Goal: Communication & Community: Answer question/provide support

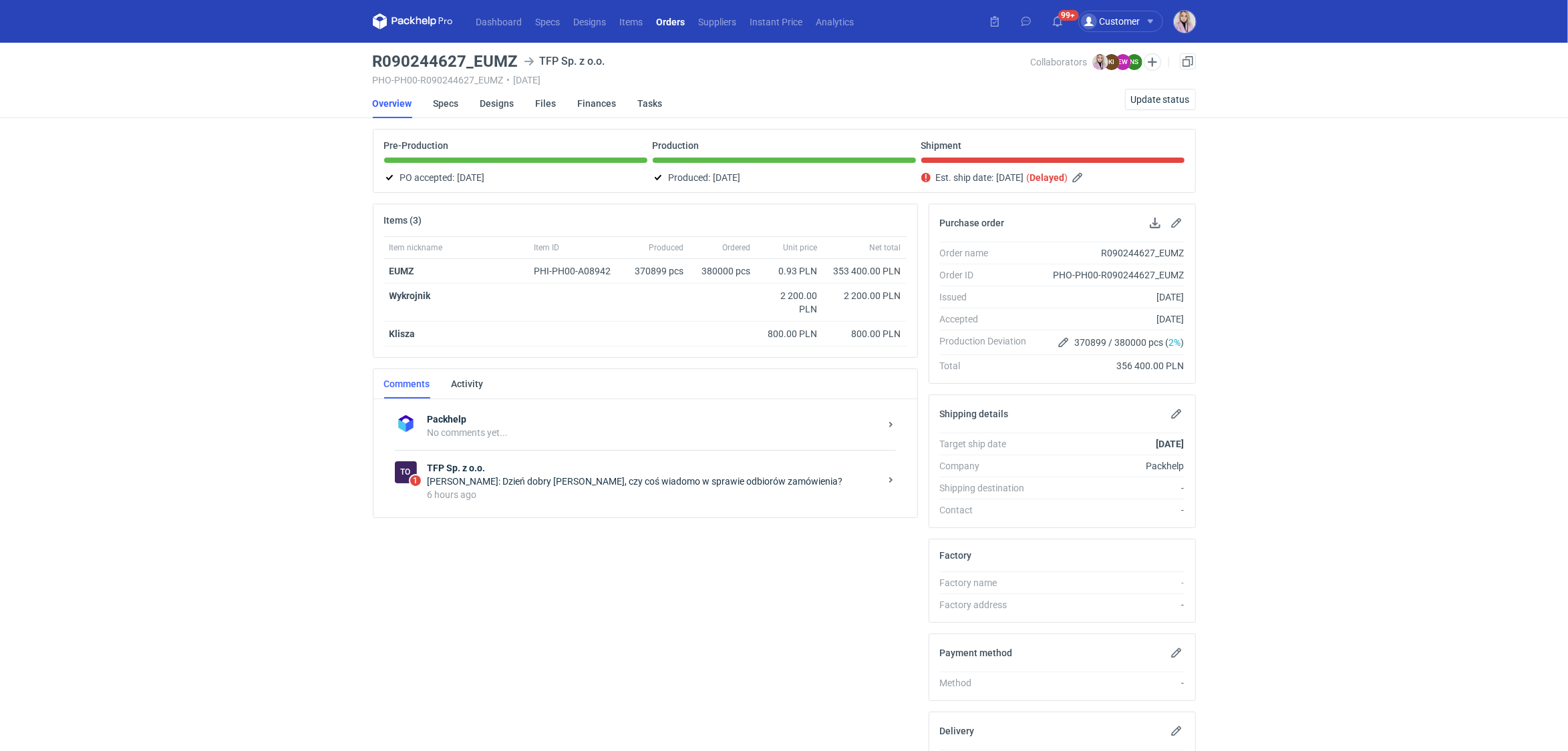
click at [555, 493] on div "6 hours ago" at bounding box center [653, 495] width 452 height 13
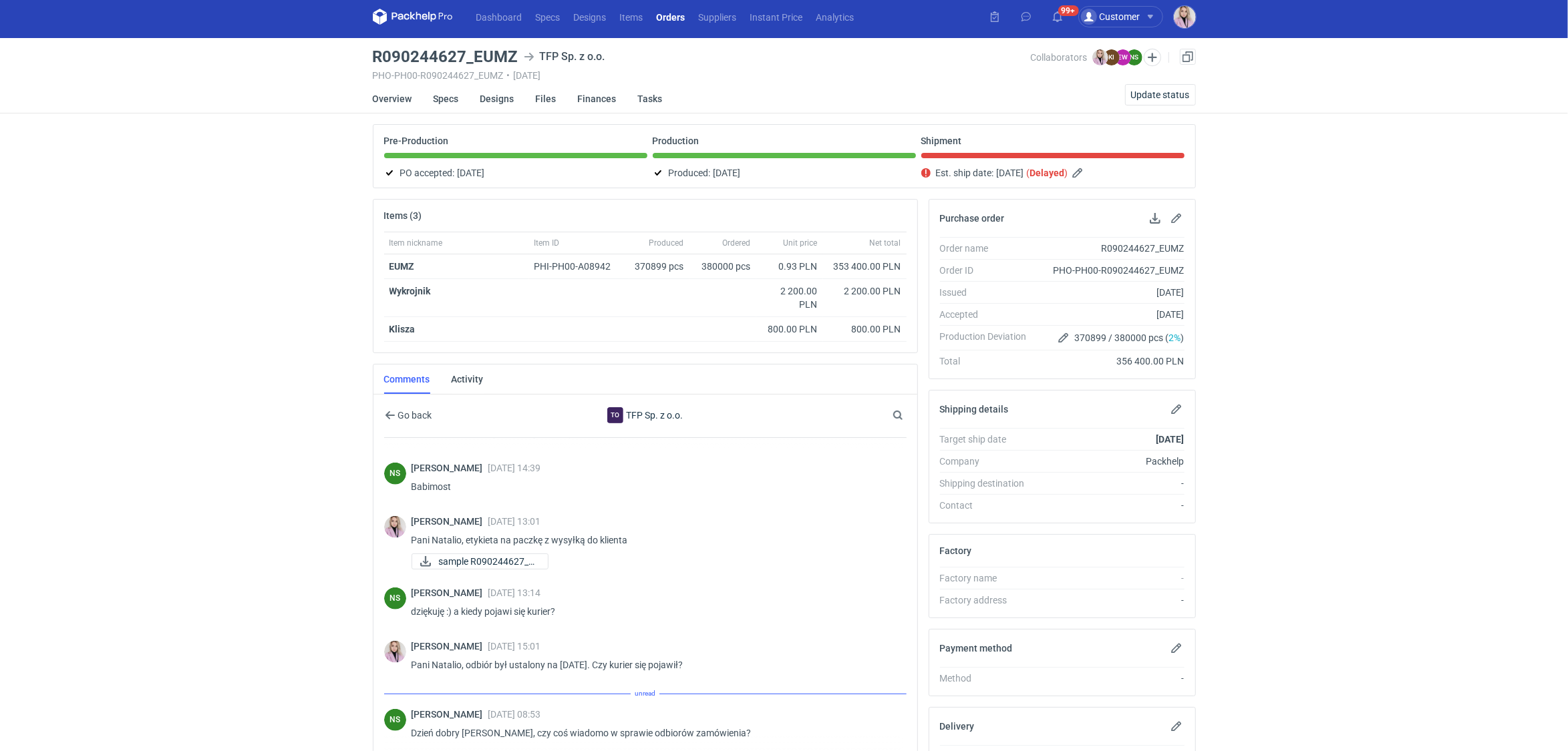
scroll to position [134, 0]
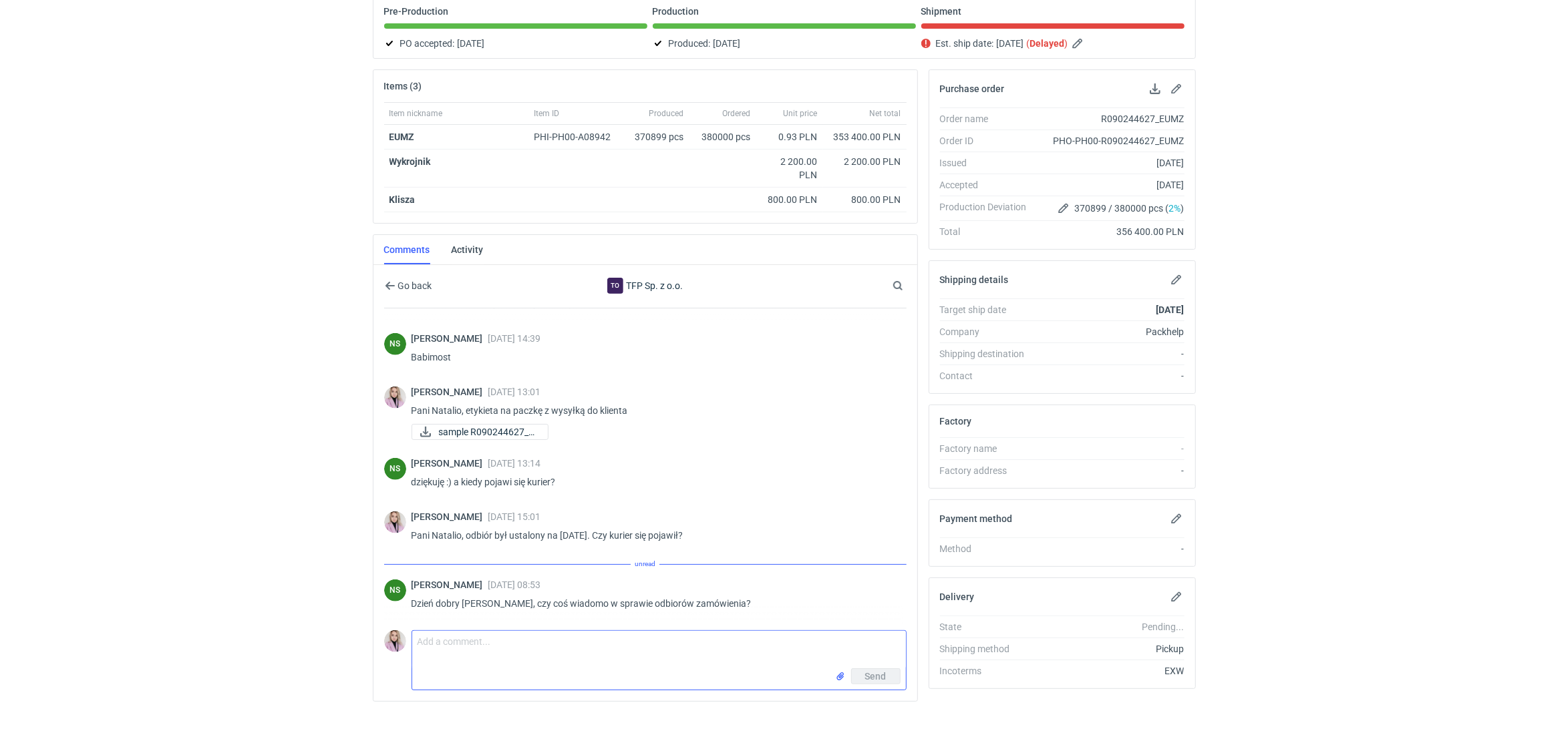
click at [467, 646] on textarea "Comment message" at bounding box center [659, 649] width 493 height 37
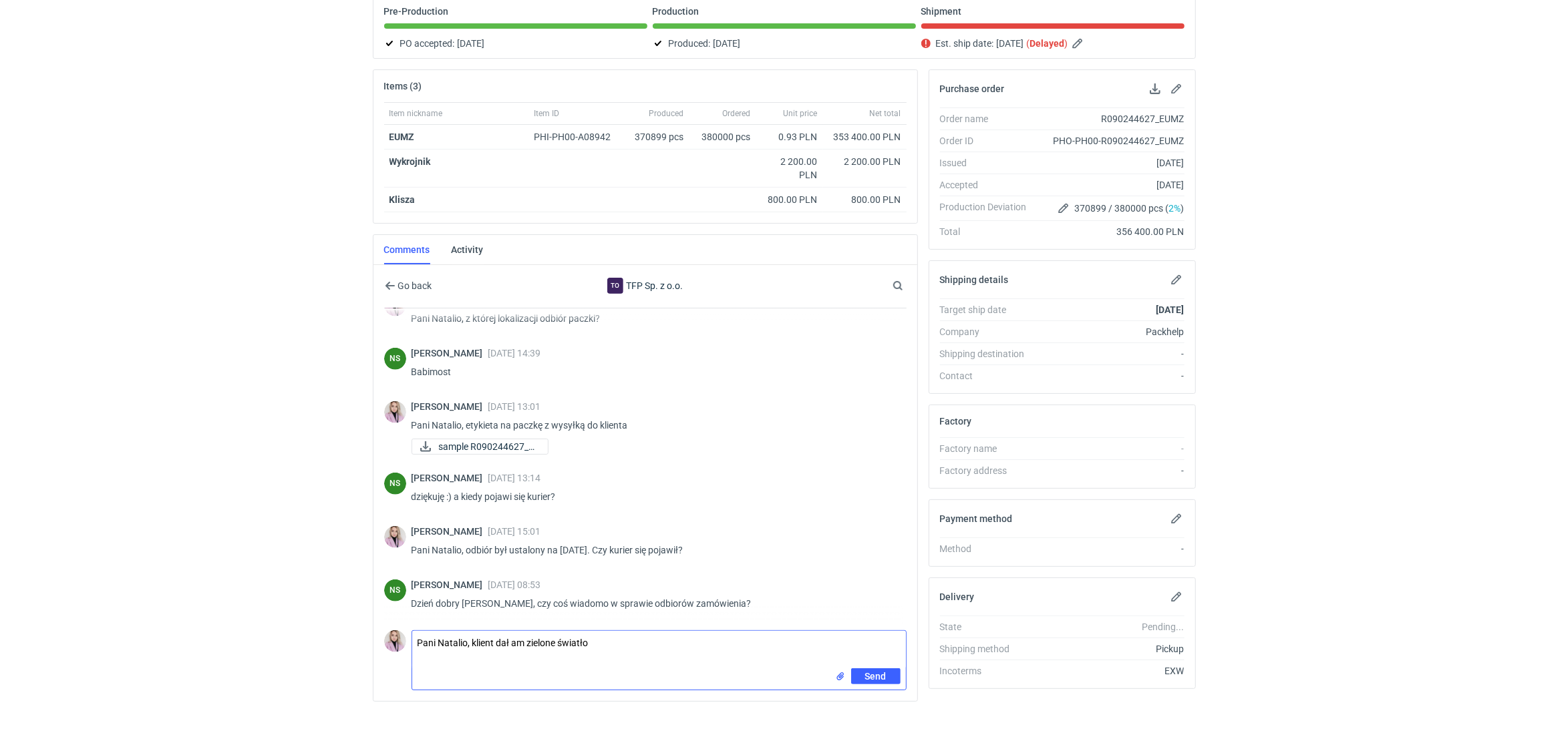
click at [521, 640] on textarea "Pani Natalio, klient dał am zielone światło" at bounding box center [659, 649] width 493 height 37
click at [628, 634] on textarea "Pani Natalio, klient dał nam zielone światło" at bounding box center [659, 649] width 493 height 37
drag, startPoint x: 717, startPoint y: 640, endPoint x: 675, endPoint y: 640, distance: 42.0
click at [675, 640] on textarea "Pani Natalio, klient dał nam zielone światło na transport. Myślę, że" at bounding box center [659, 649] width 493 height 37
type textarea "Pani Natalio, klient dał nam zielone światło na transport. Logistyka szuka już …"
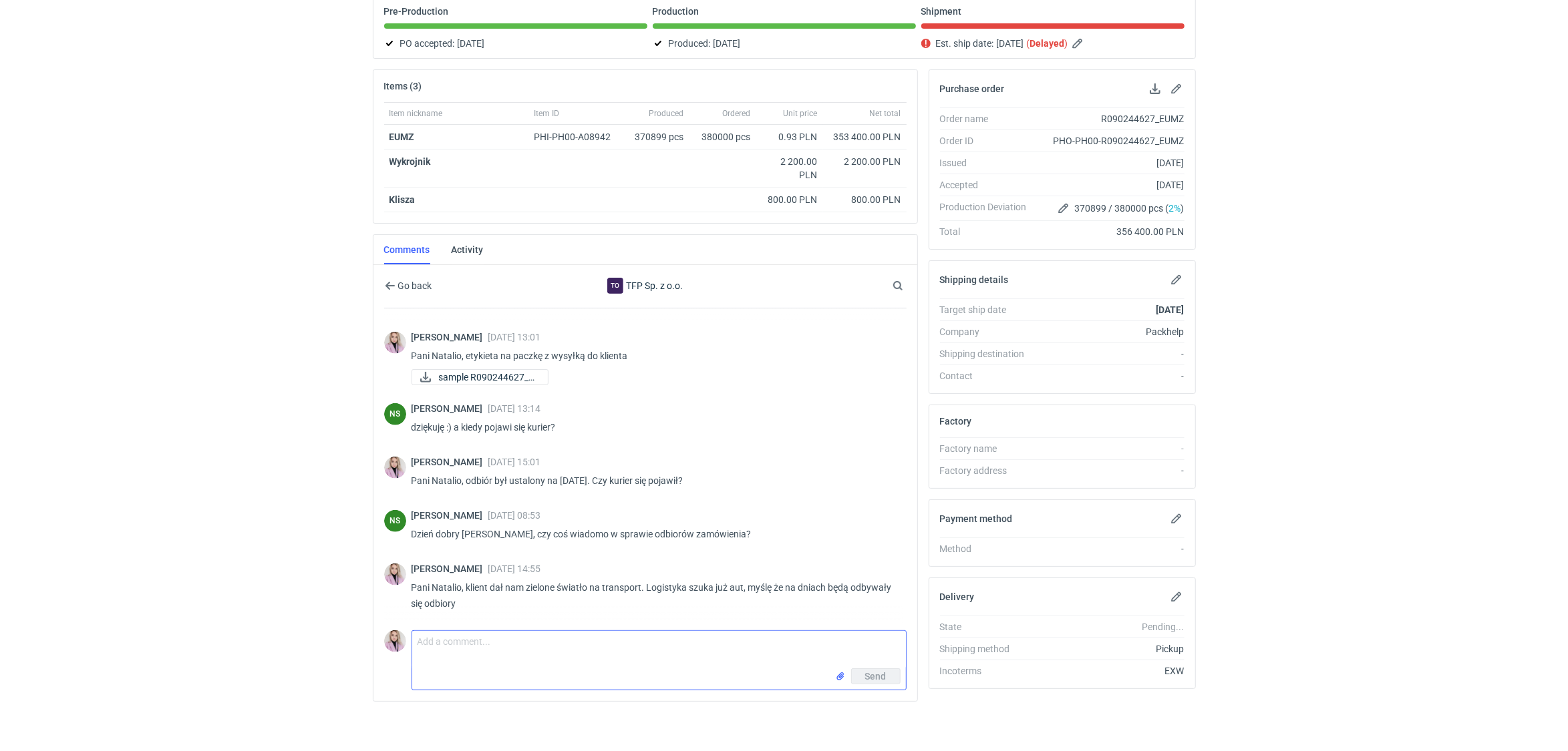
scroll to position [0, 0]
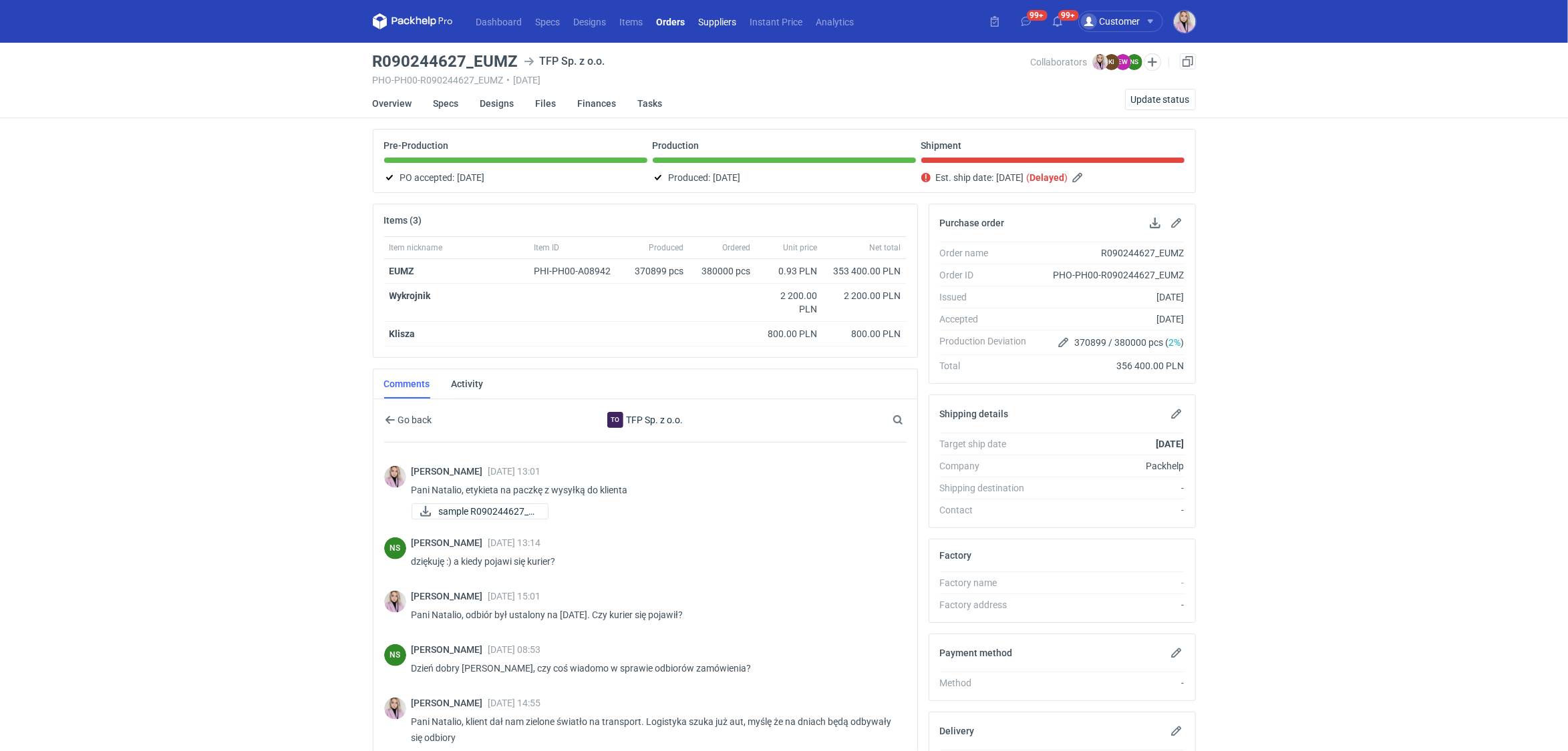
click at [717, 20] on link "Suppliers" at bounding box center [718, 22] width 51 height 16
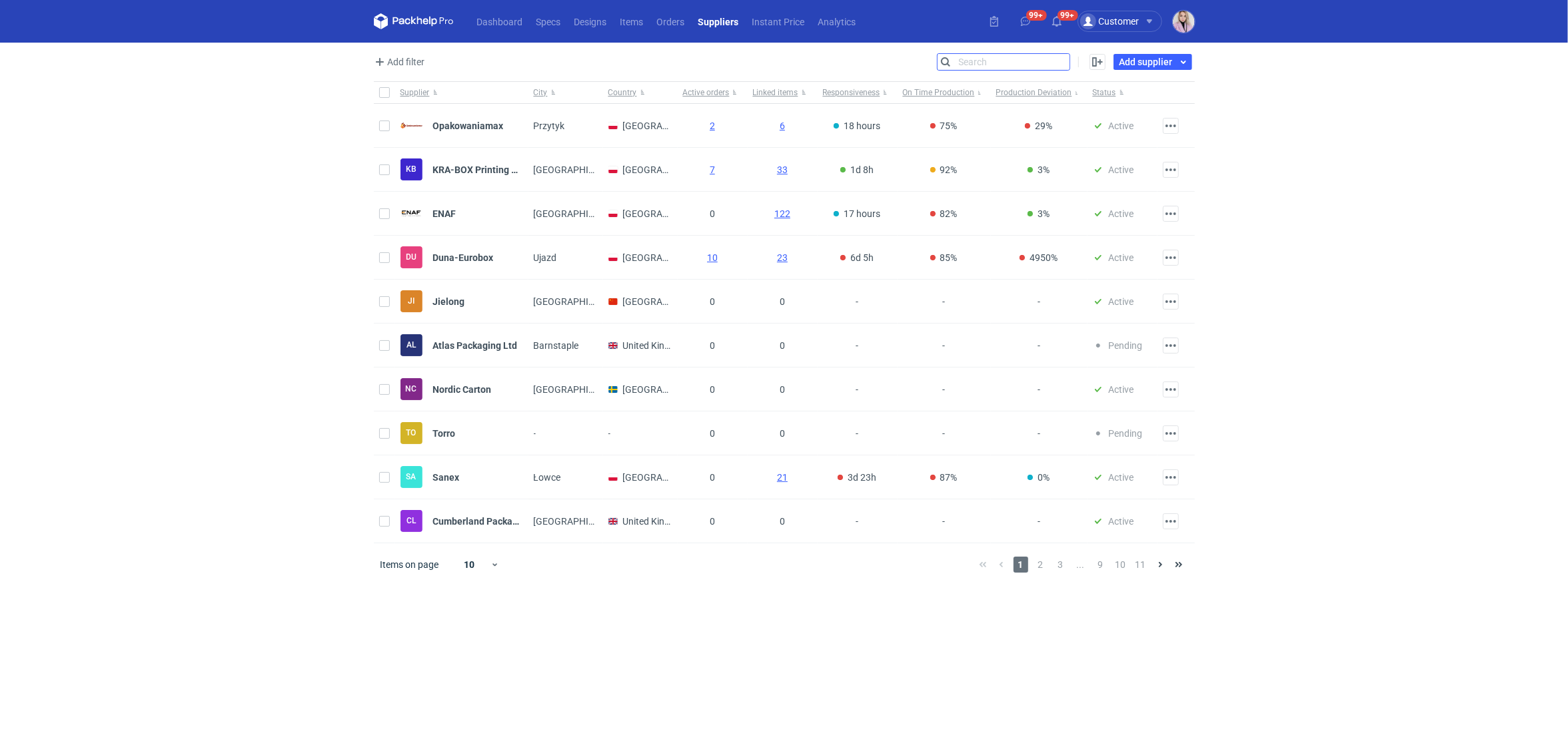
click at [1064, 64] on input "Search" at bounding box center [1003, 62] width 132 height 16
type input "tfp"
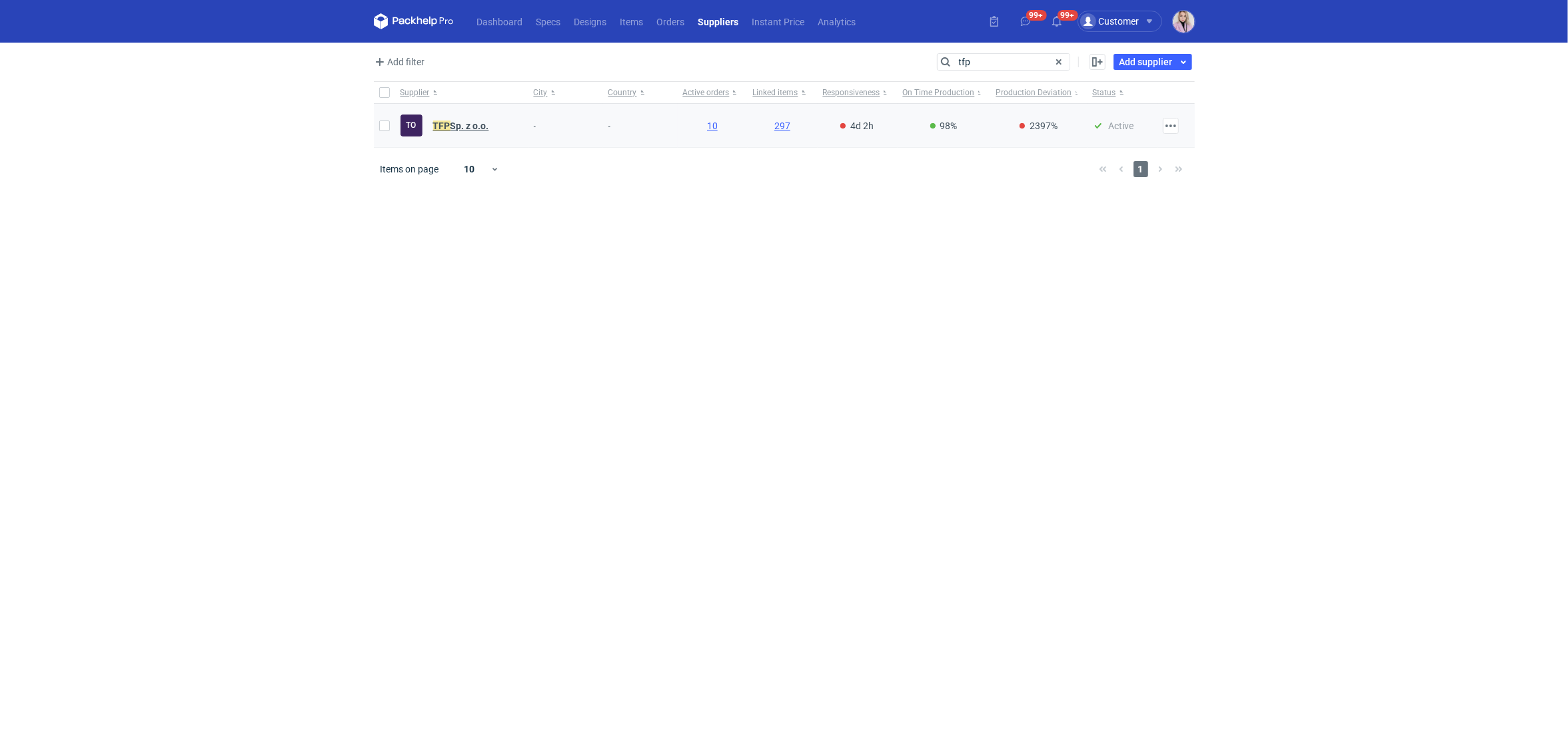
click at [447, 127] on em "TFP" at bounding box center [442, 126] width 18 height 15
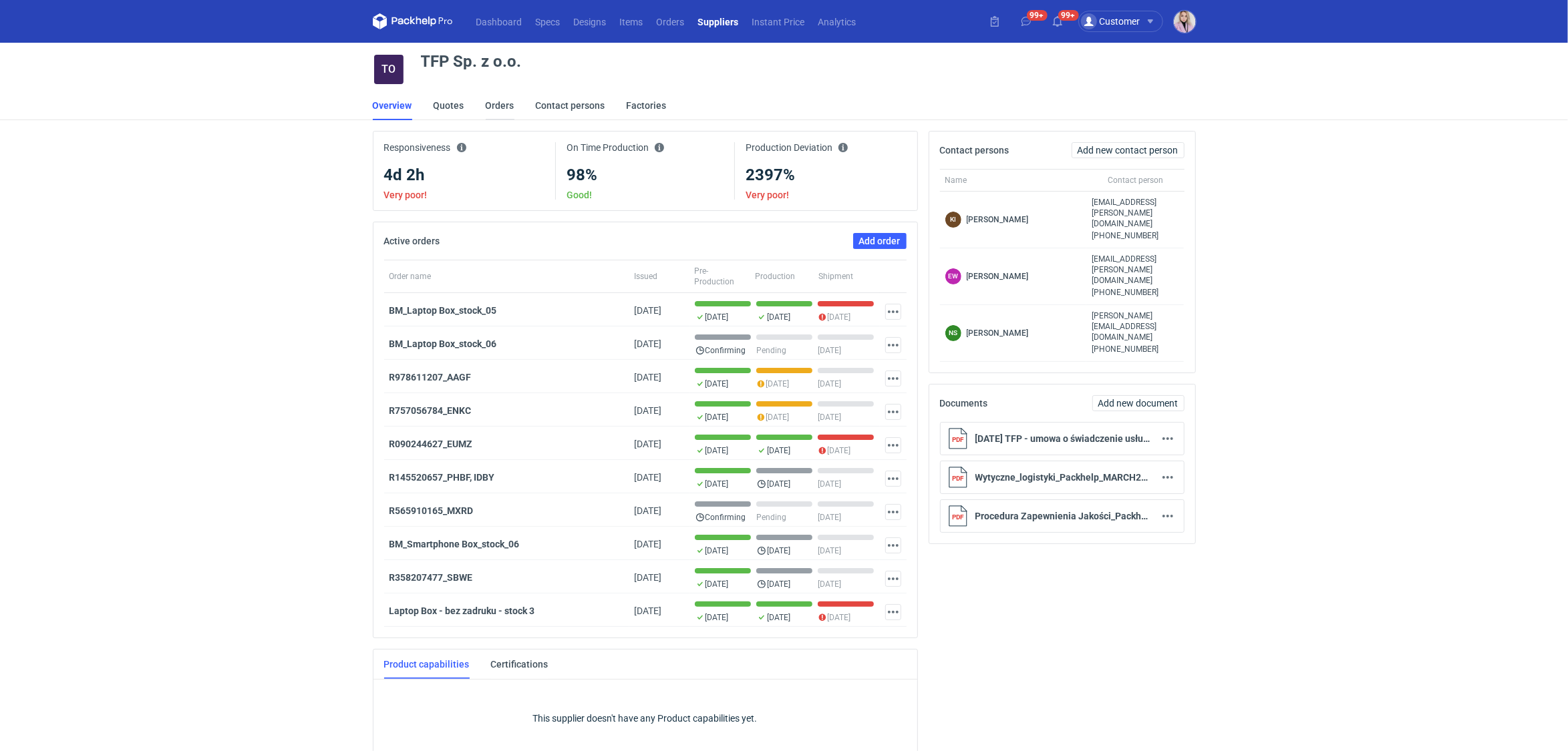
click at [502, 107] on link "Orders" at bounding box center [500, 106] width 29 height 30
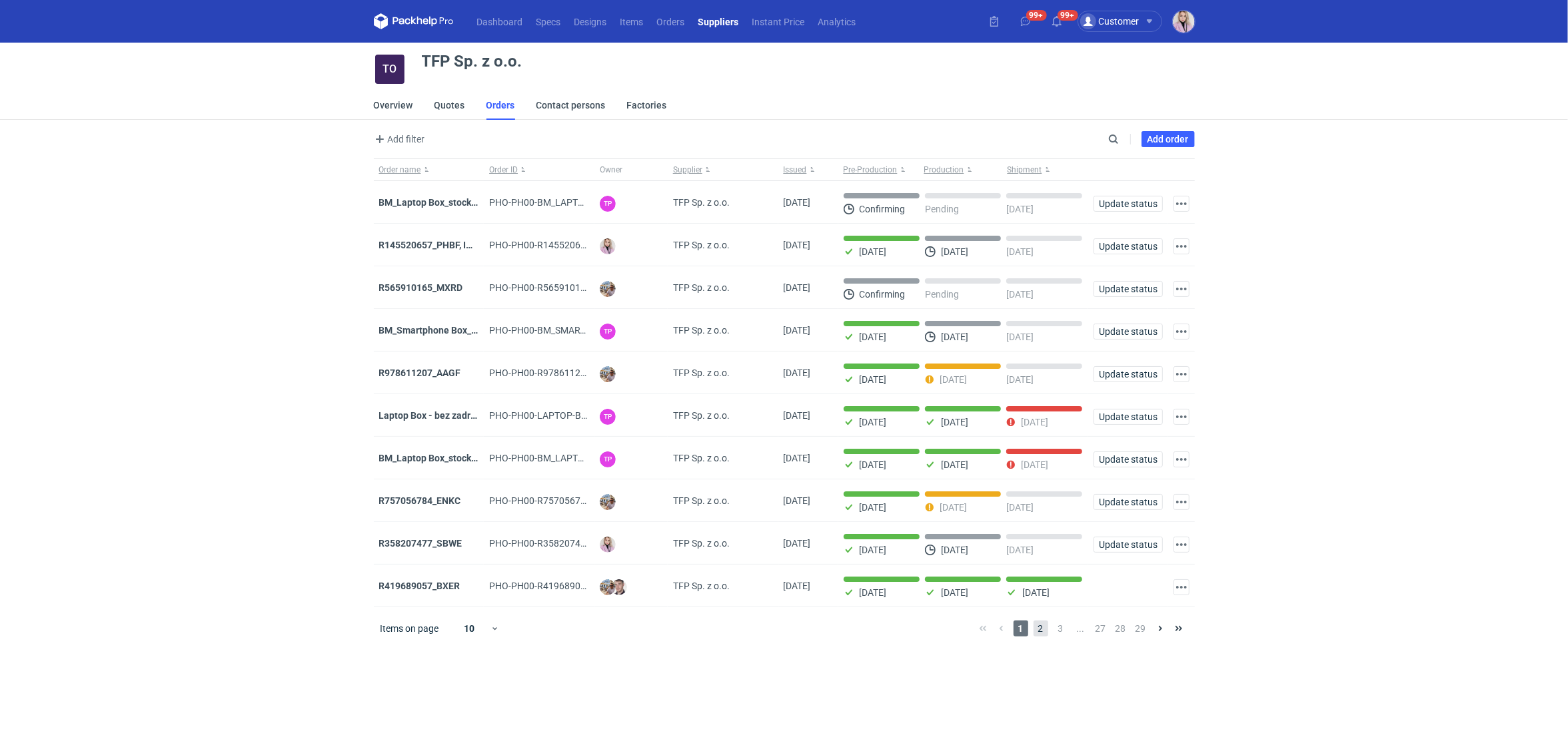
click at [1039, 629] on span "2" at bounding box center [1041, 629] width 15 height 16
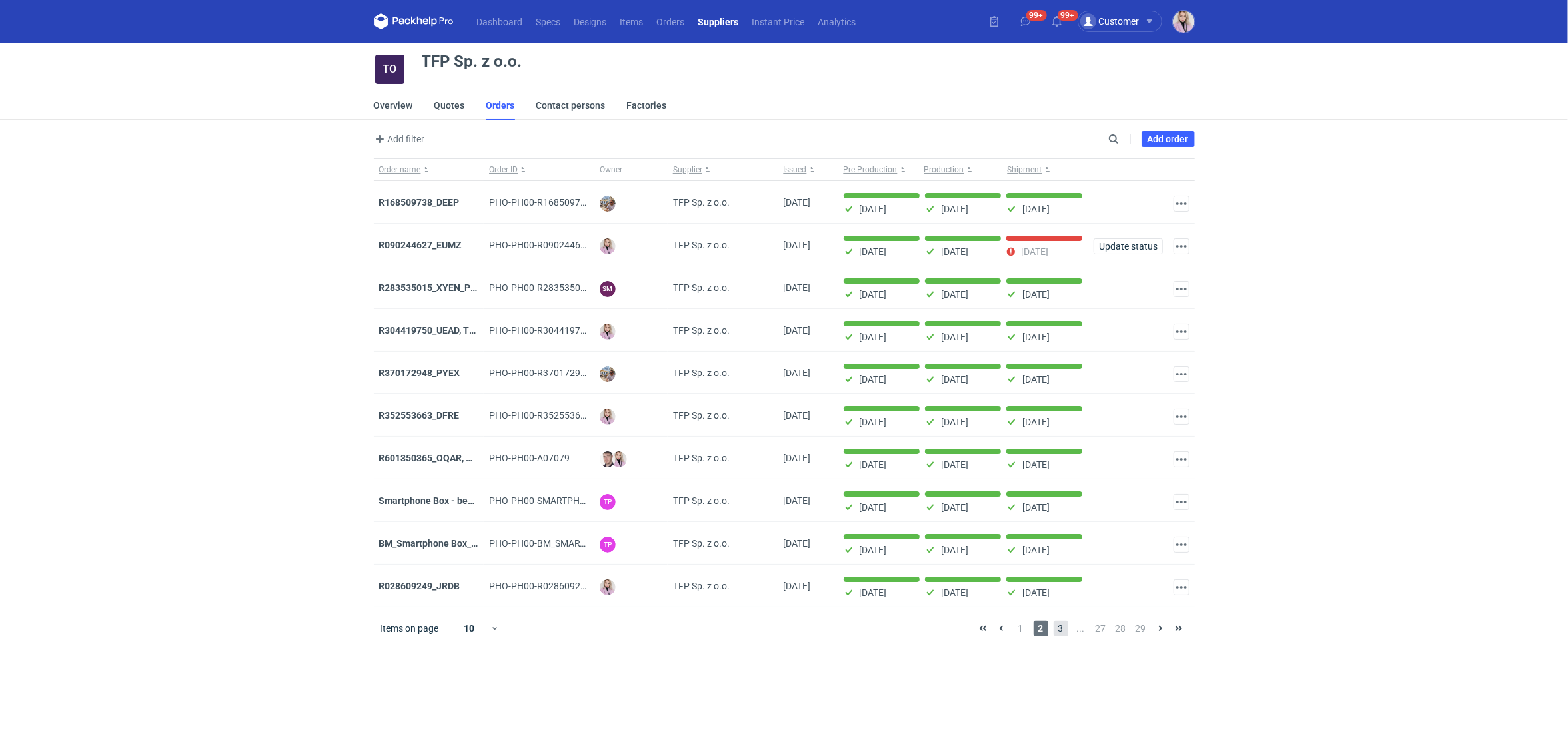
click at [1059, 625] on span "3" at bounding box center [1061, 629] width 15 height 16
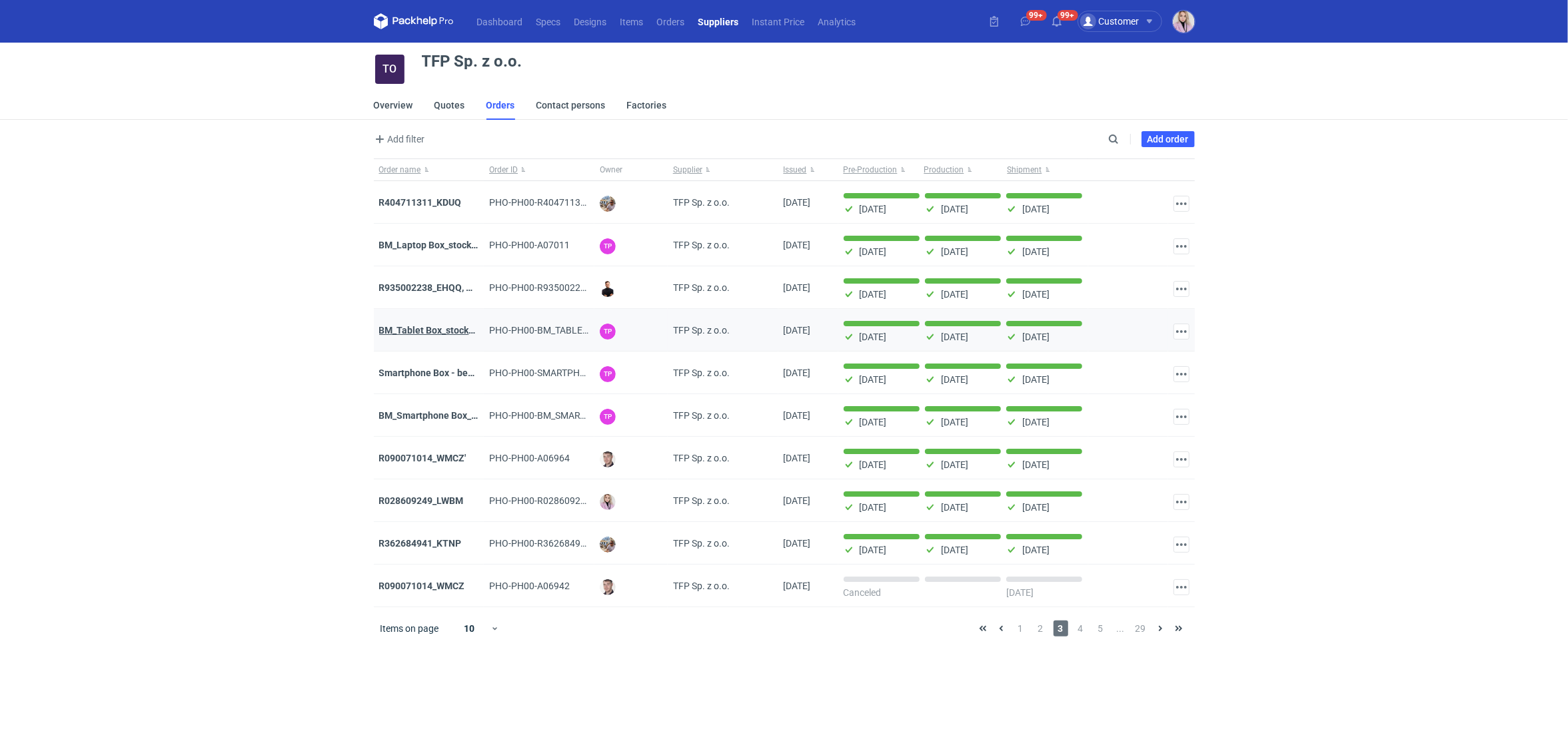
click at [423, 331] on strong "BM_Tablet Box_stock_02" at bounding box center [431, 330] width 104 height 11
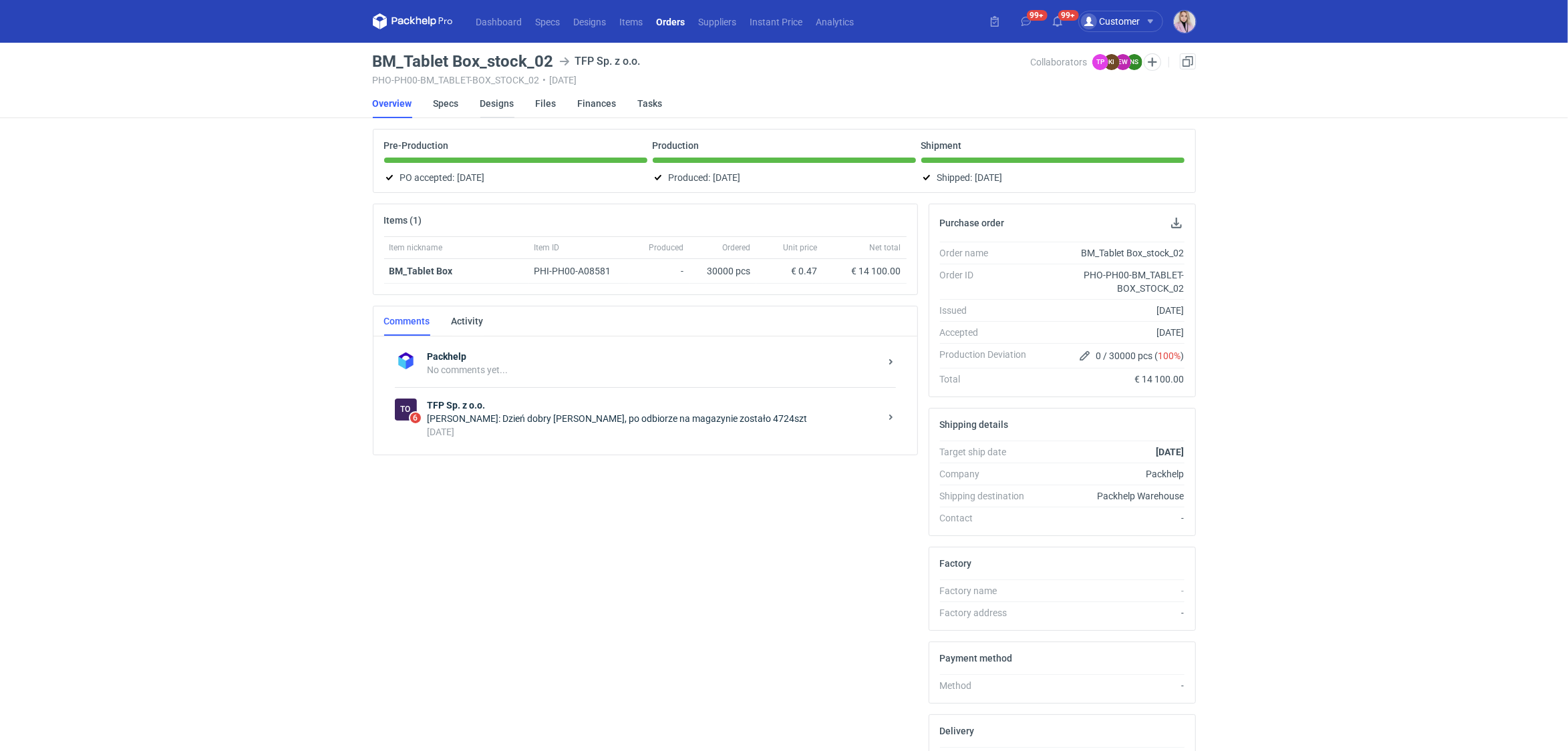
click at [496, 113] on link "Designs" at bounding box center [497, 104] width 34 height 30
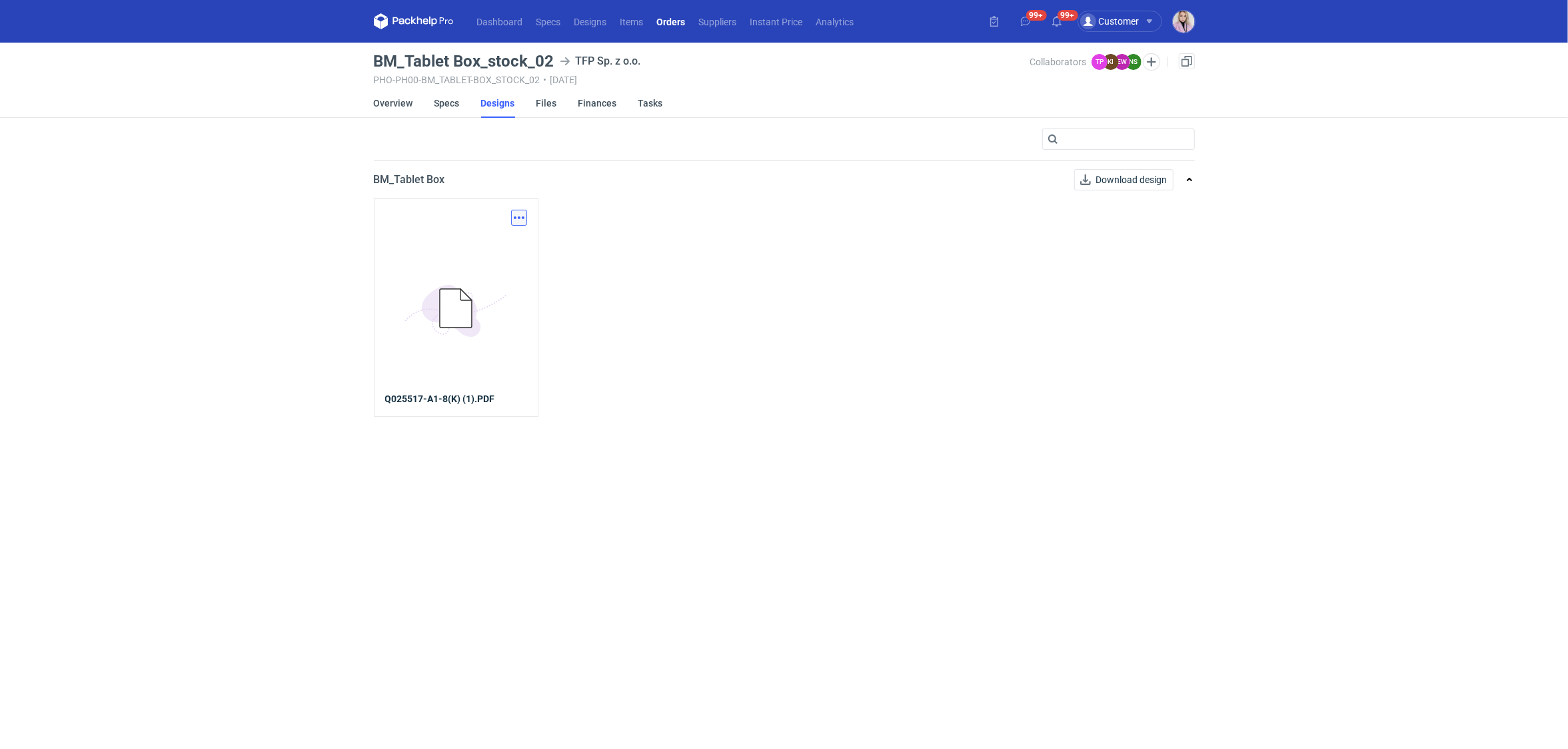
click at [520, 221] on button "button" at bounding box center [519, 218] width 16 height 16
click at [514, 244] on link "Download design part" at bounding box center [461, 247] width 123 height 22
click at [386, 107] on link "Overview" at bounding box center [393, 104] width 39 height 30
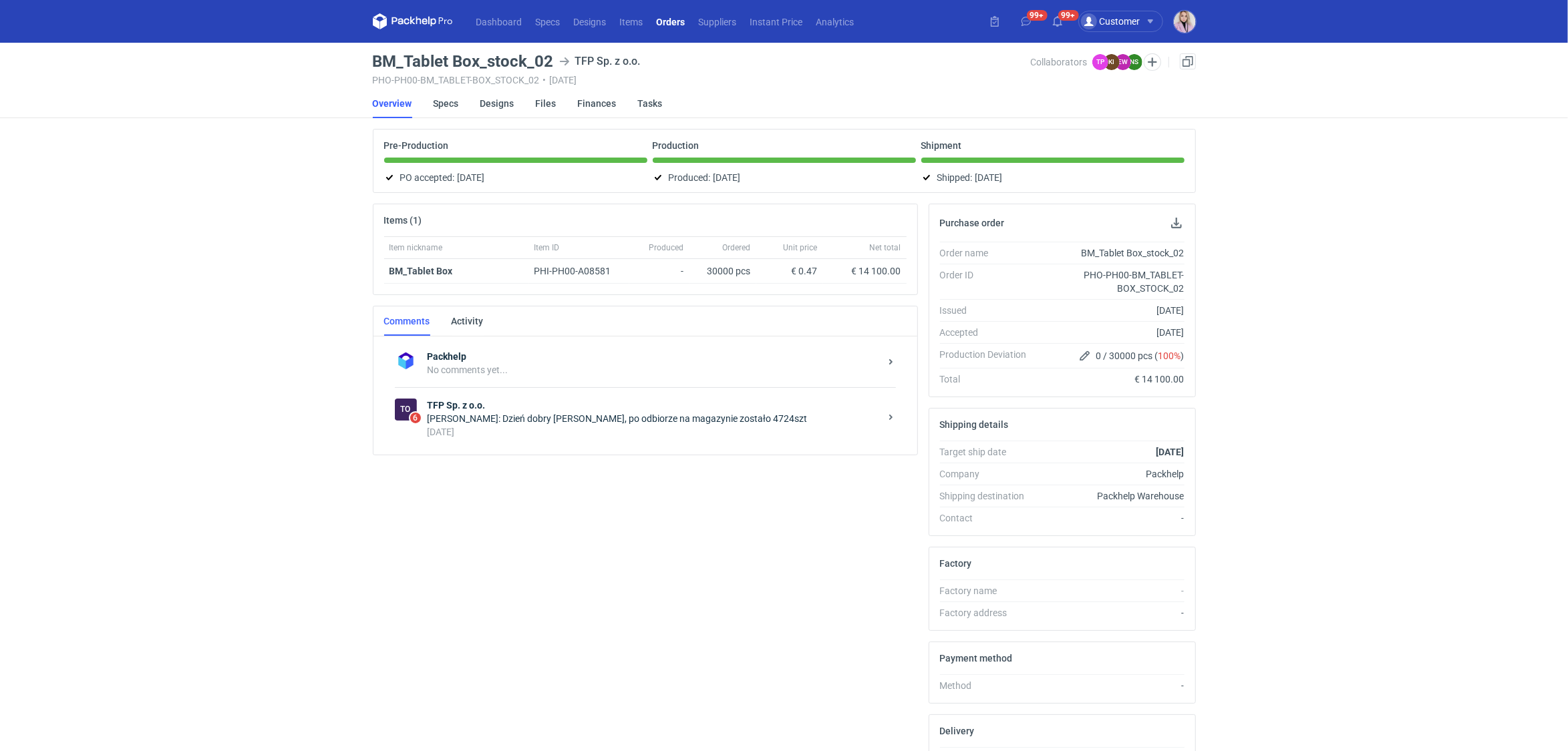
click at [491, 413] on div "Natalia Stępak: Dzień dobry Pani Tosiu, po odbiorze na magazynie zostało 4724szt" at bounding box center [653, 419] width 452 height 13
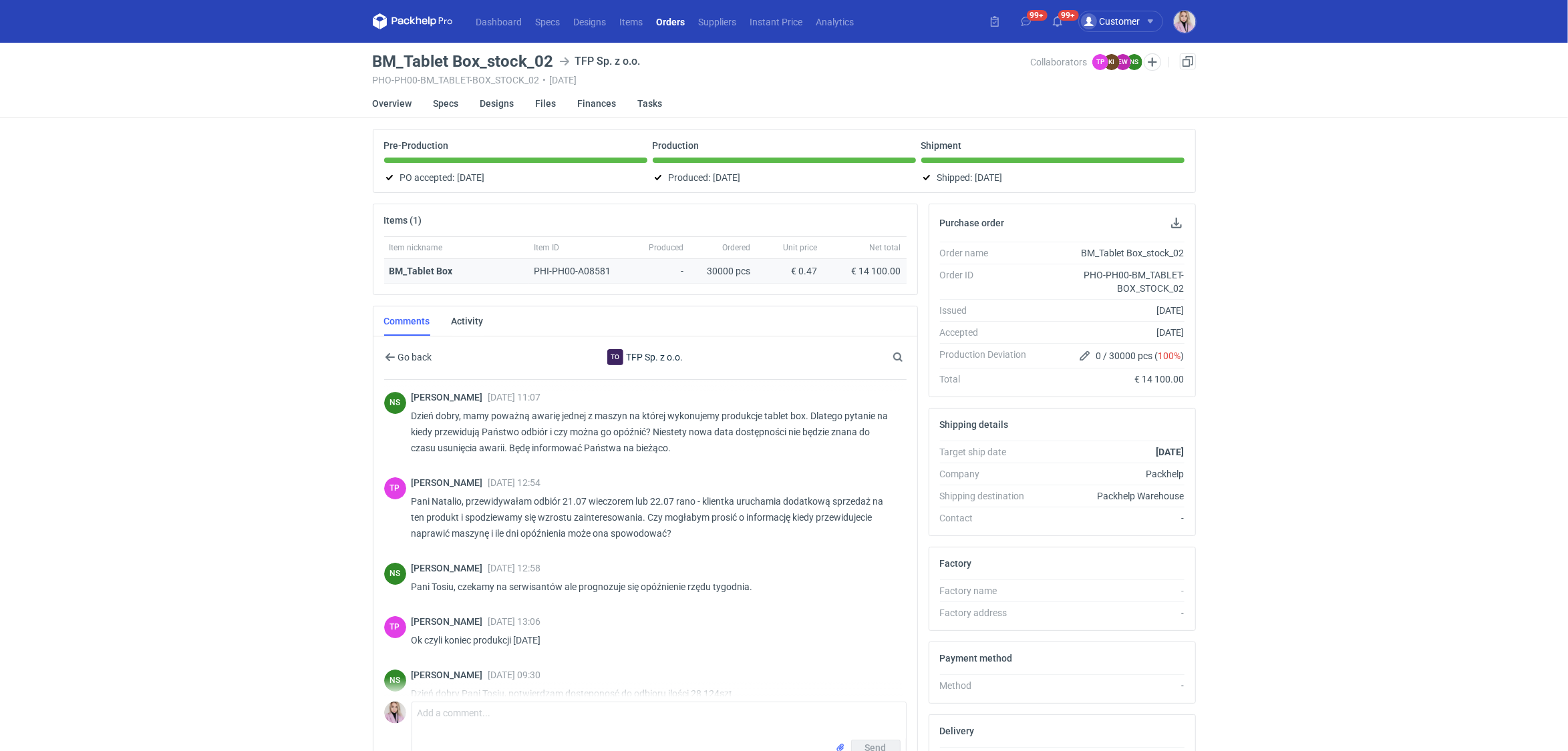
click at [420, 262] on div "BM_Tablet Box" at bounding box center [456, 271] width 145 height 25
click at [420, 268] on strong "BM_Tablet Box" at bounding box center [421, 271] width 63 height 11
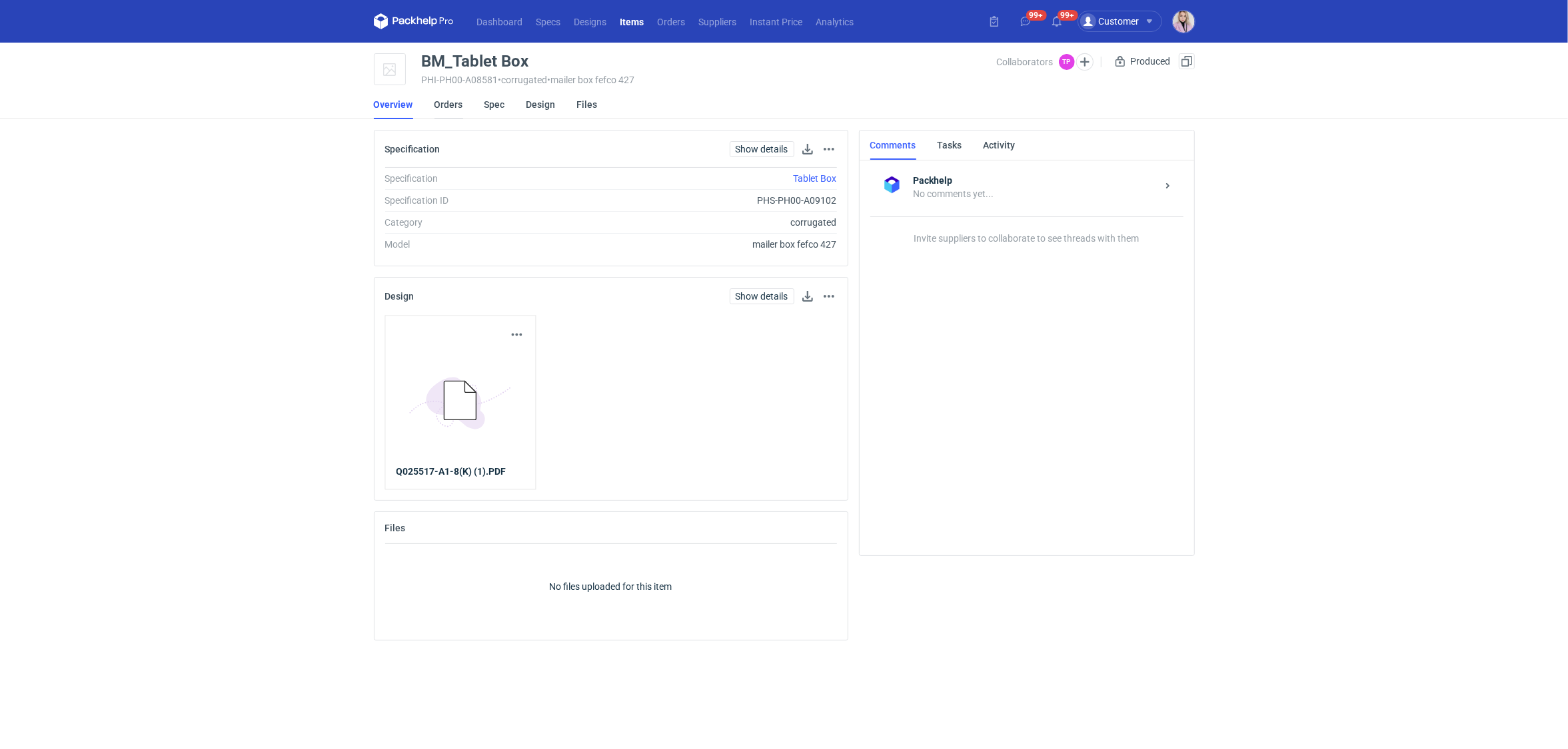
click at [450, 105] on link "Orders" at bounding box center [448, 105] width 29 height 30
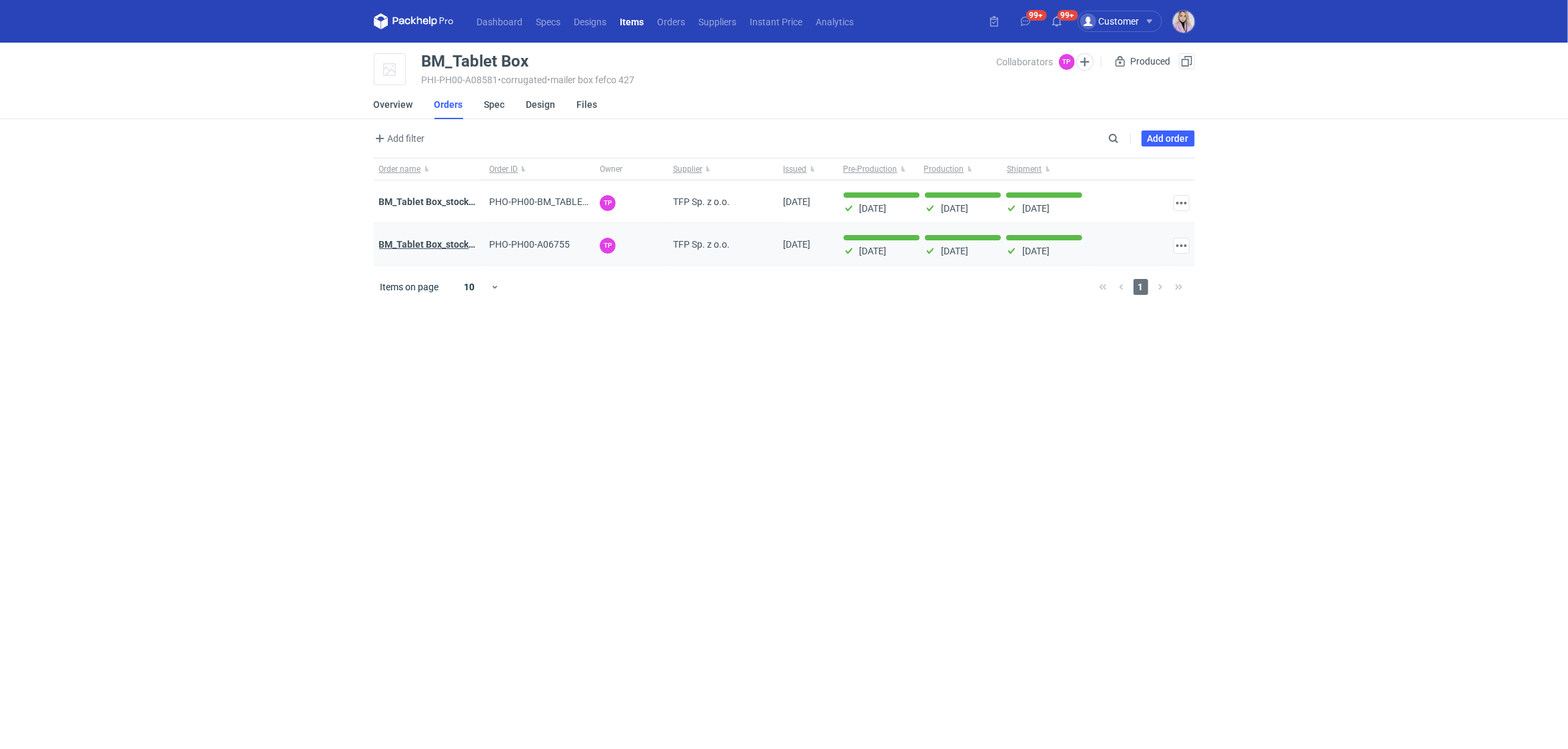
click at [434, 248] on strong "BM_Tablet Box_stock_01" at bounding box center [431, 244] width 104 height 11
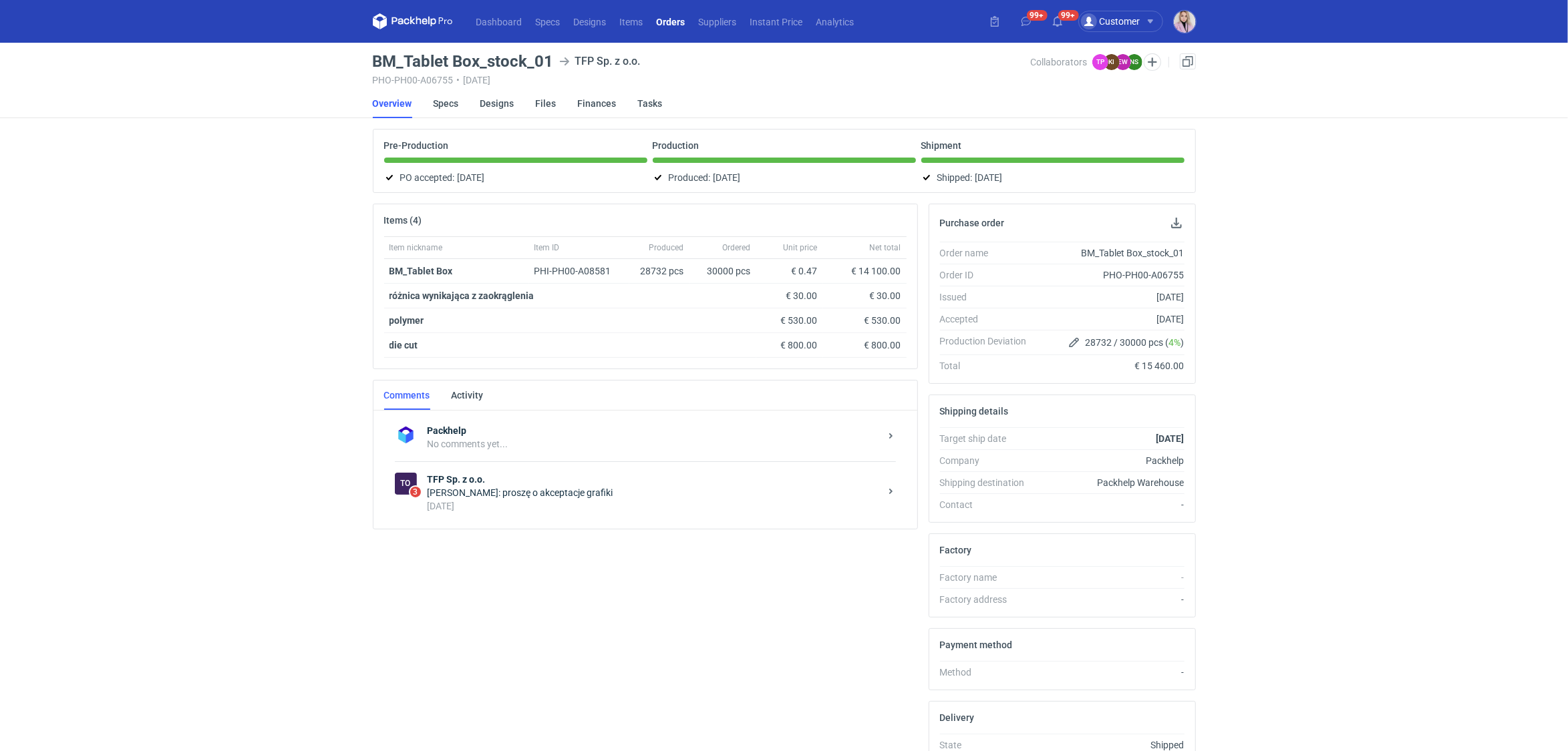
click at [539, 499] on div "5 months ago" at bounding box center [653, 506] width 452 height 13
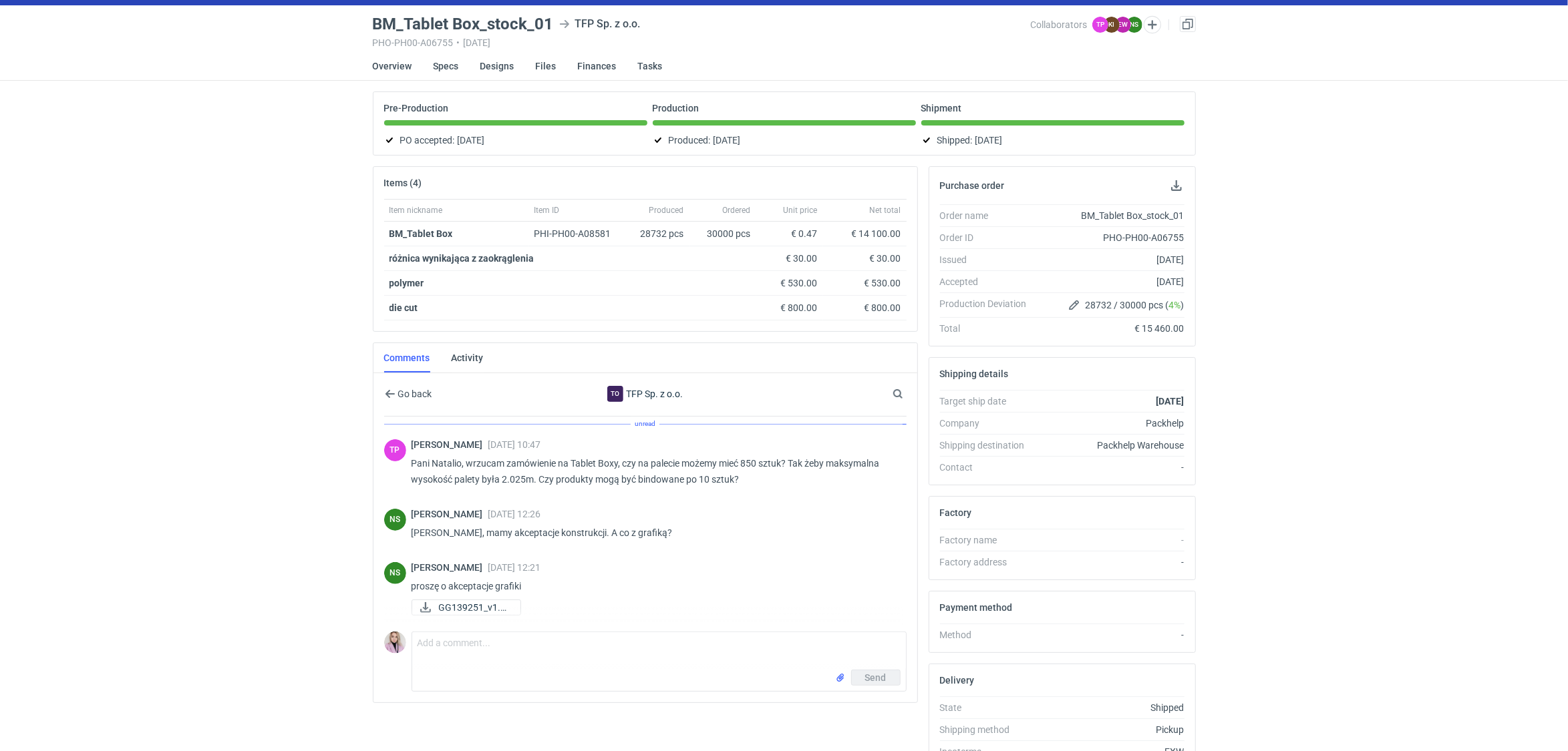
scroll to position [40, 0]
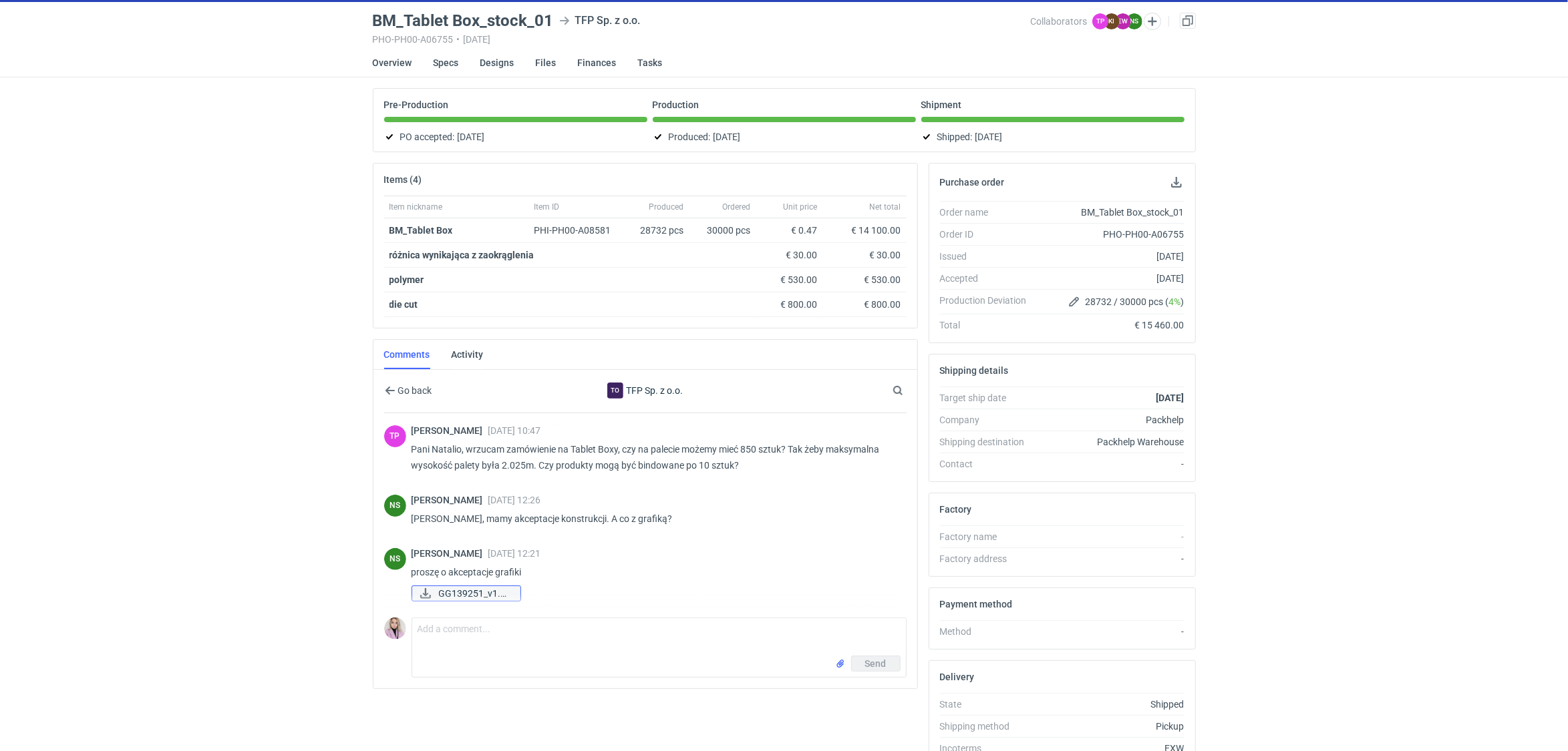
click at [468, 592] on span "GG139251_v1.pdf" at bounding box center [474, 594] width 71 height 15
click at [437, 67] on link "Specs" at bounding box center [446, 63] width 26 height 30
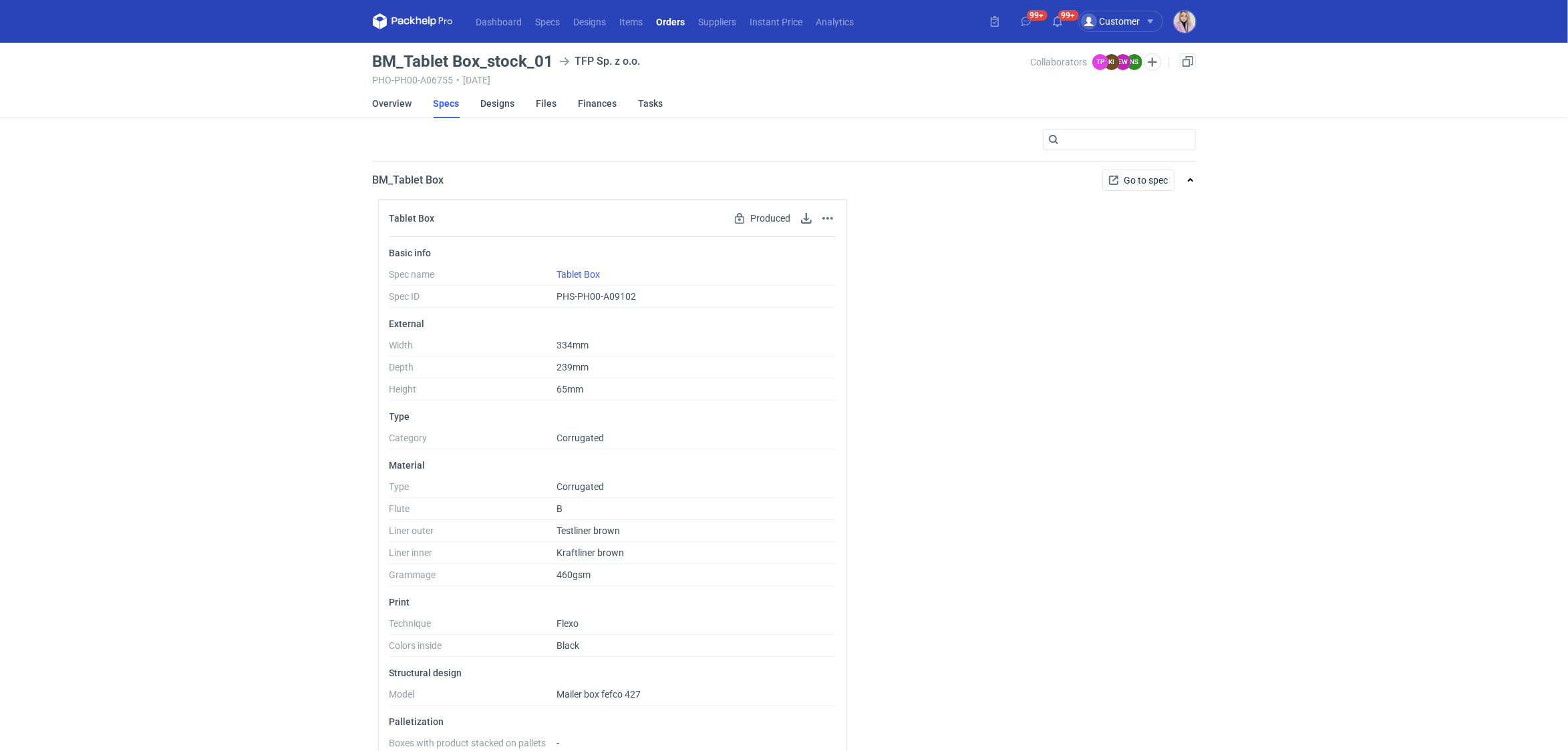
scroll to position [22, 0]
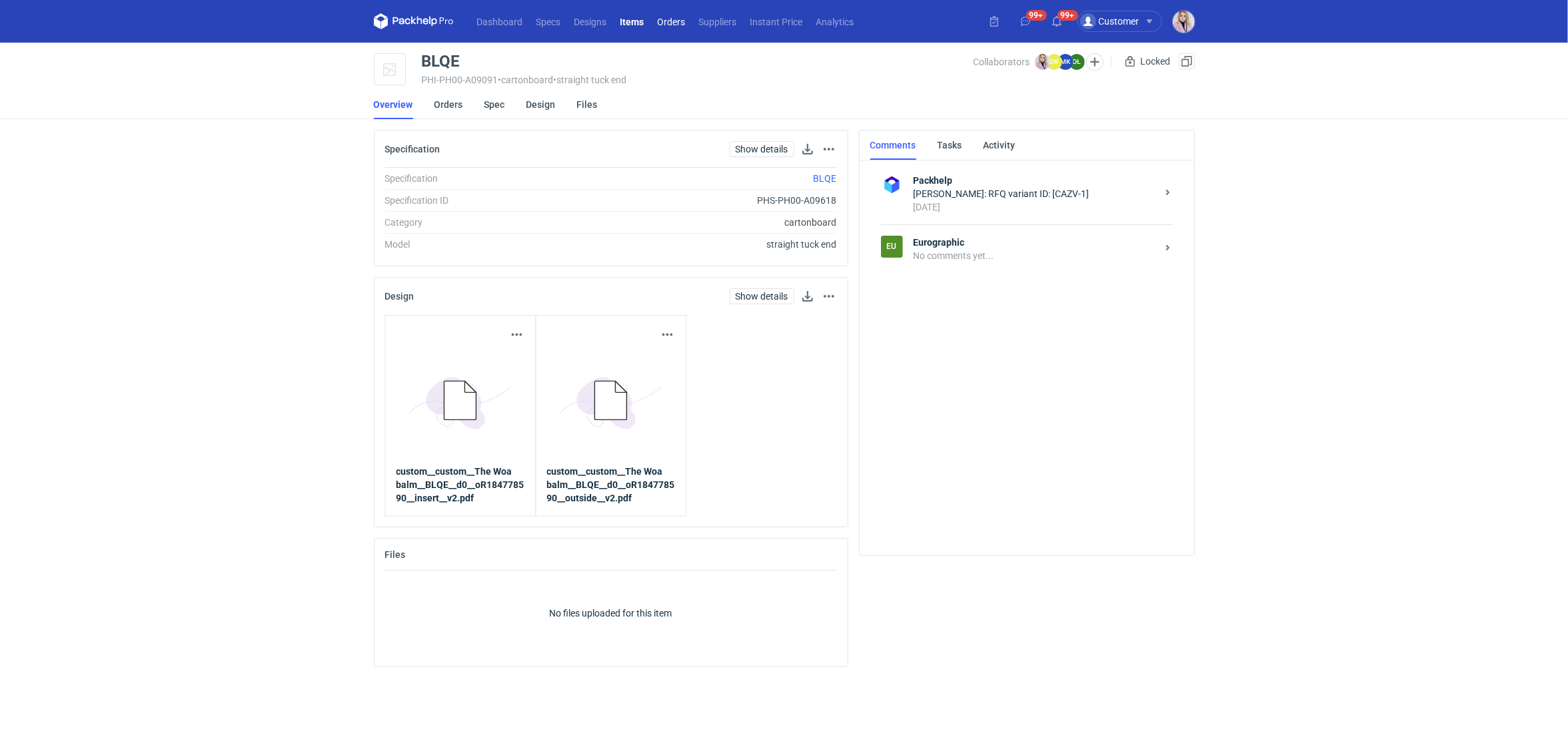
click at [668, 21] on link "Orders" at bounding box center [671, 22] width 41 height 16
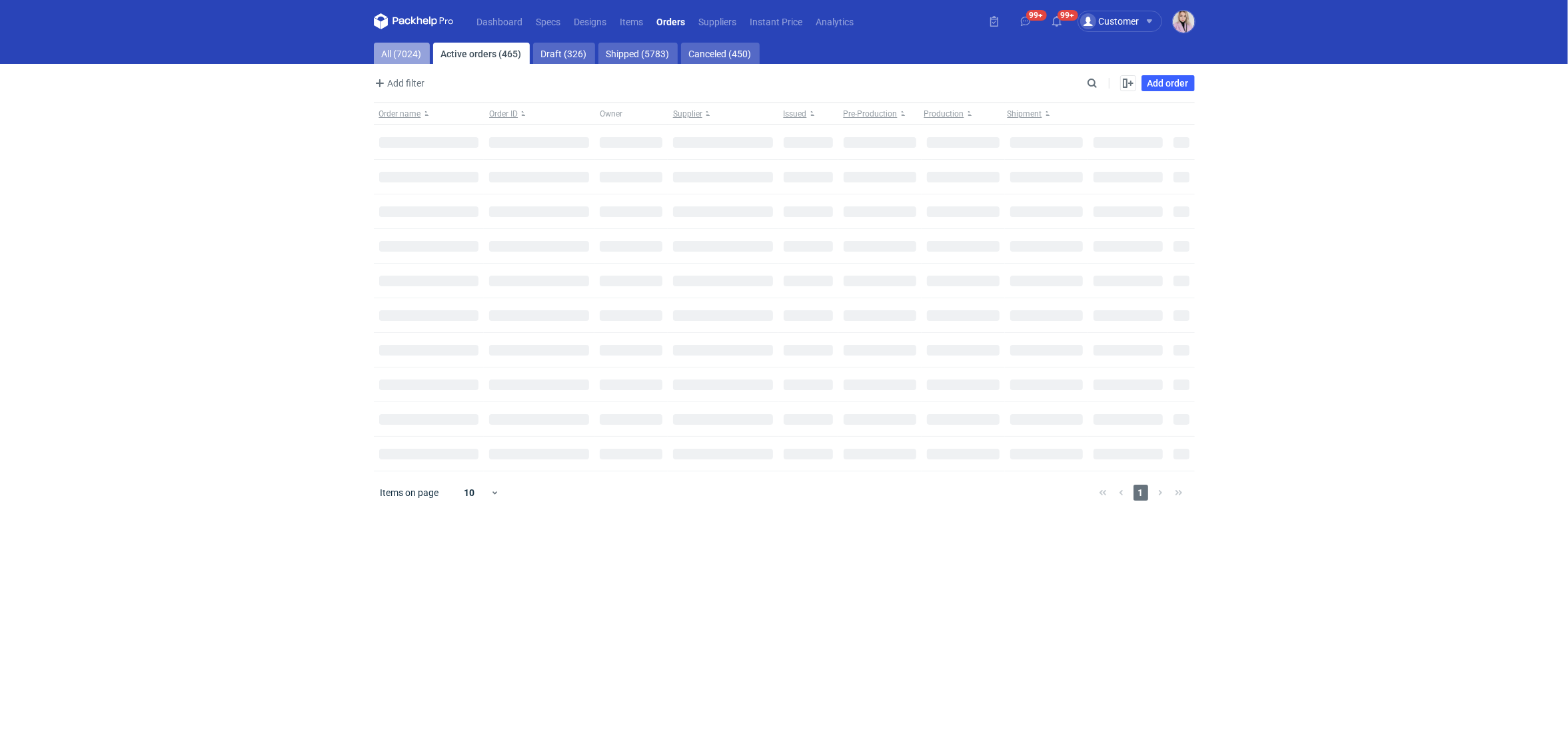
click at [408, 55] on link "All (7024)" at bounding box center [401, 53] width 56 height 22
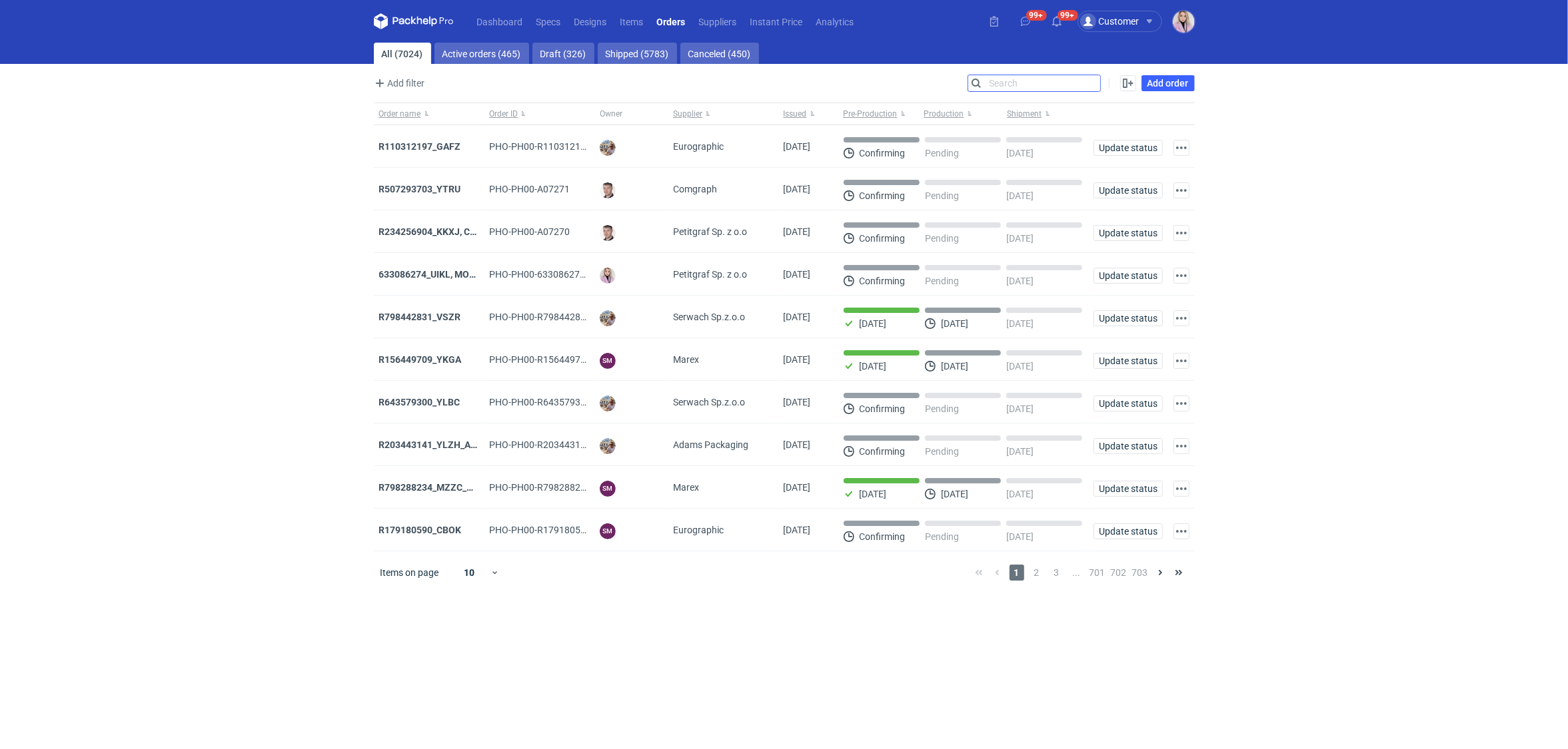
click at [1095, 86] on input "Search" at bounding box center [1034, 83] width 132 height 16
click at [1095, 86] on input "Search" at bounding box center [1034, 83] width 132 height 16
paste input "RNMV"
type input "RNMV"
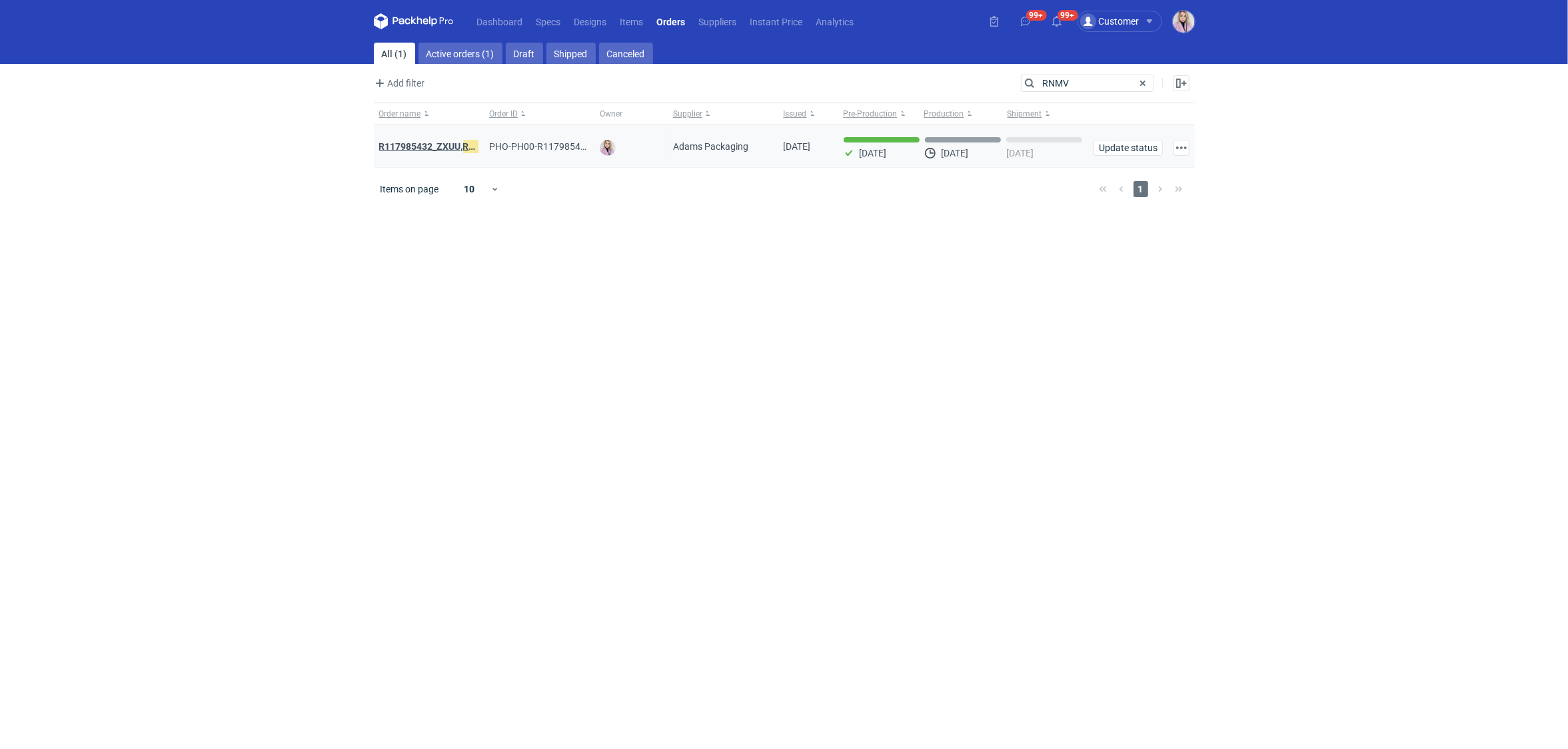
click at [434, 143] on strong "R117985432_ZXUU, RNMV , VLQR" at bounding box center [448, 147] width 138 height 15
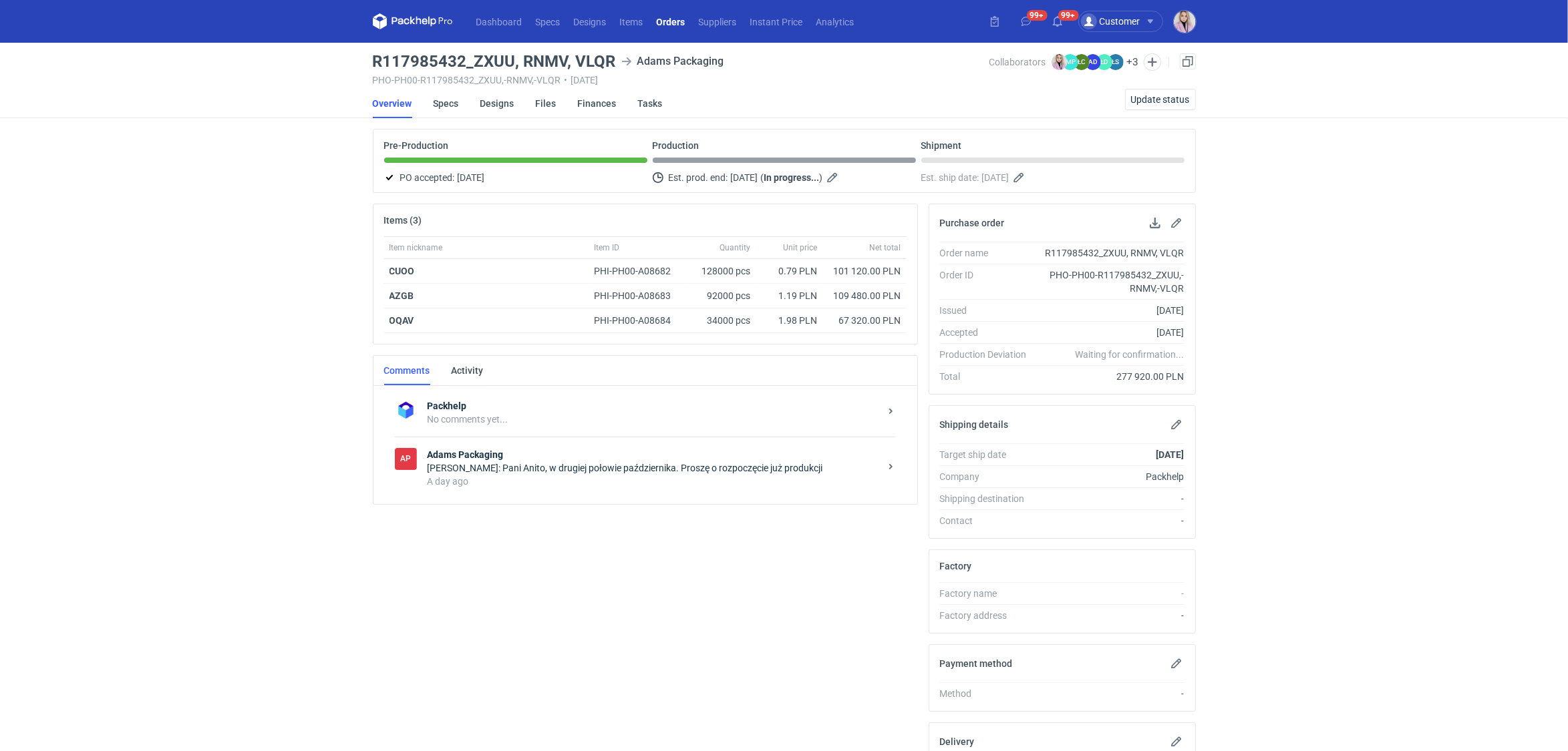
scroll to position [11, 0]
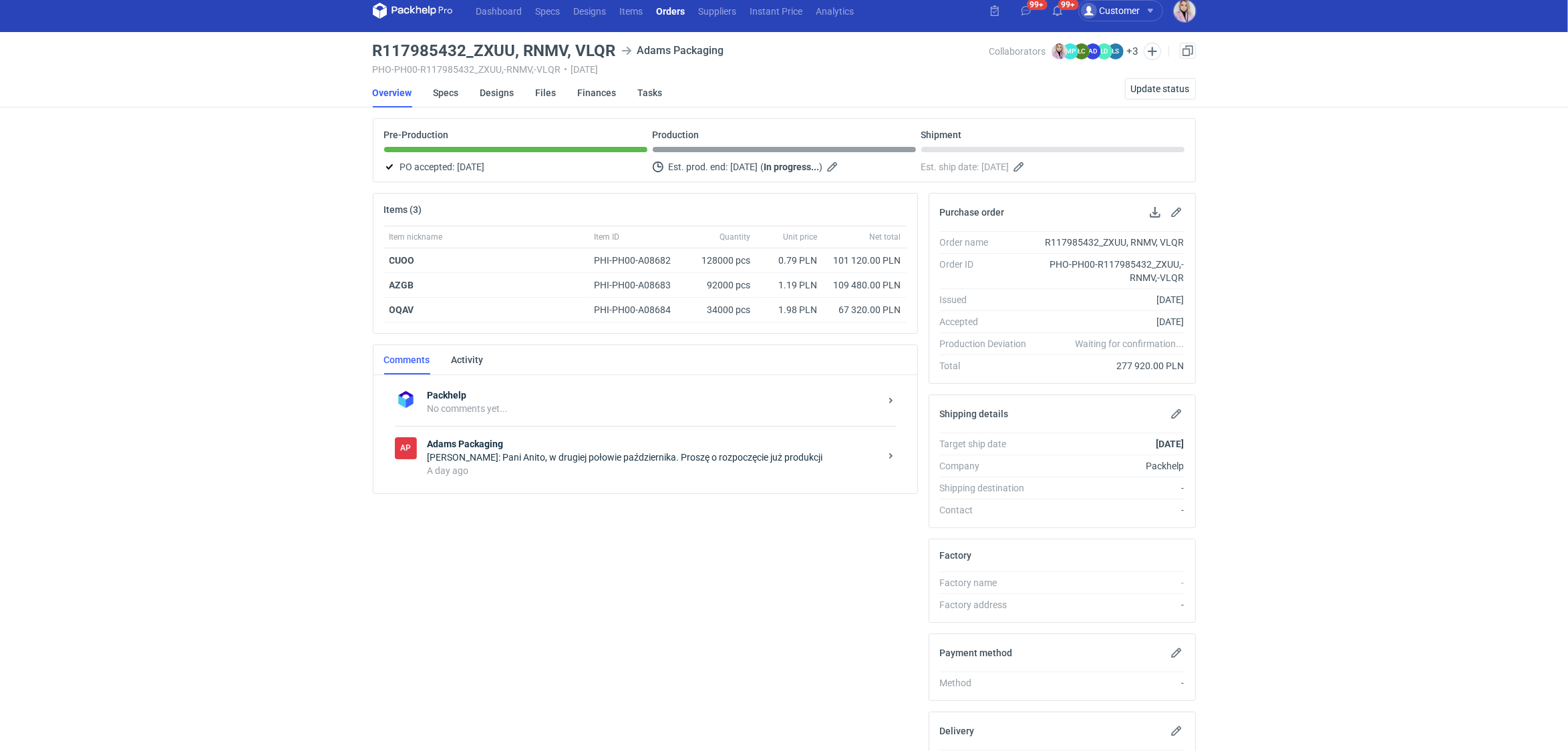
click at [536, 451] on div "[PERSON_NAME]: Pani Anito, w drugiej połowie października. Proszę o rozpoczęcie…" at bounding box center [653, 457] width 452 height 13
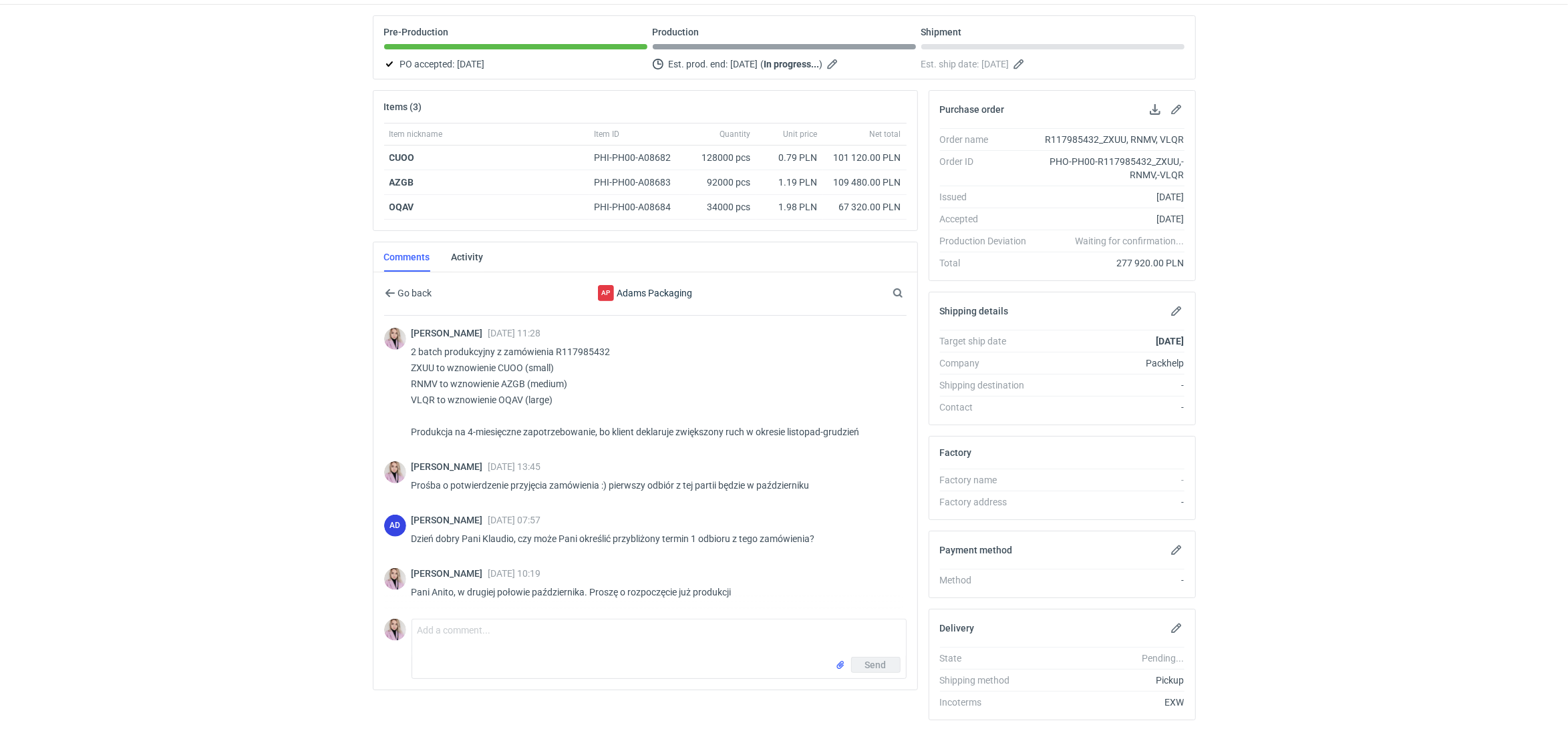
scroll to position [130, 0]
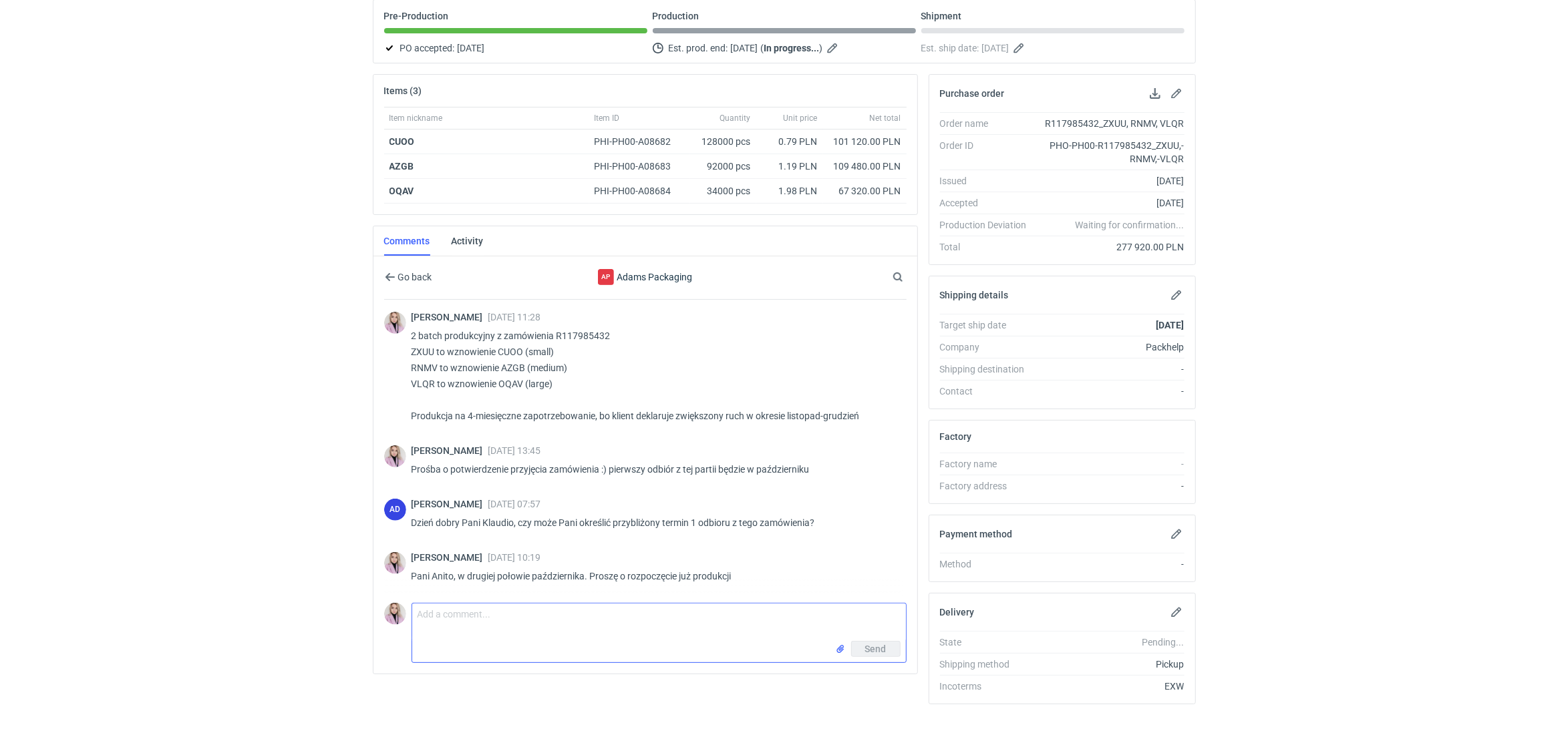
click at [457, 625] on textarea "Comment message" at bounding box center [659, 622] width 493 height 37
click at [482, 632] on textarea "Pani Anito, na kiedy tutaj będzie przewidziany koniec produkcji? [PERSON_NAME] …" at bounding box center [659, 622] width 493 height 37
click at [611, 627] on textarea "Pani Anito, na kiedy tutaj będzie przewidziany koniec produkcji? bo ustawiłam s…" at bounding box center [659, 622] width 493 height 37
type textarea "Pani Anito, na kiedy tutaj będzie przewidziany koniec produkcji? bo ustawiłam s…"
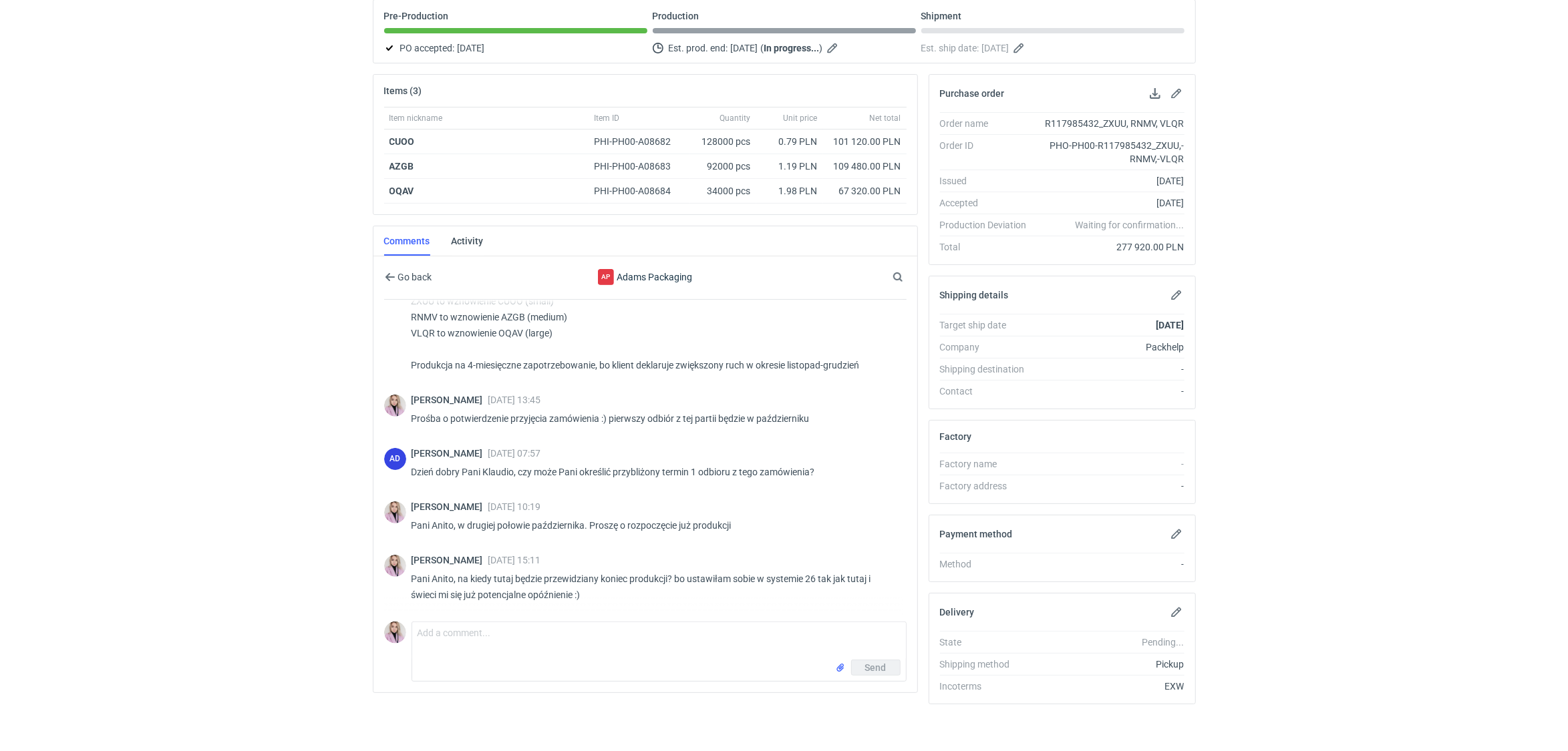
scroll to position [51, 0]
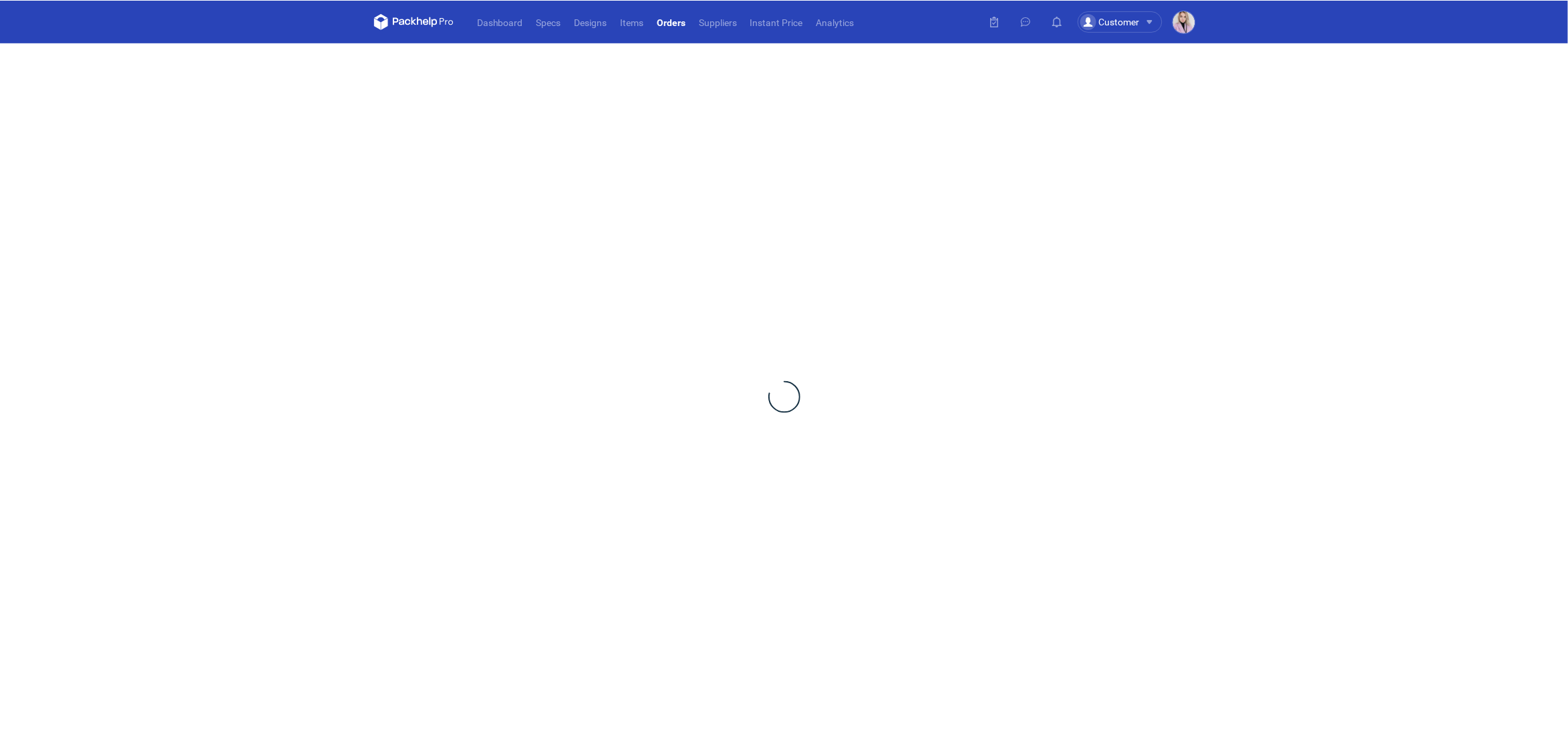
scroll to position [3, 0]
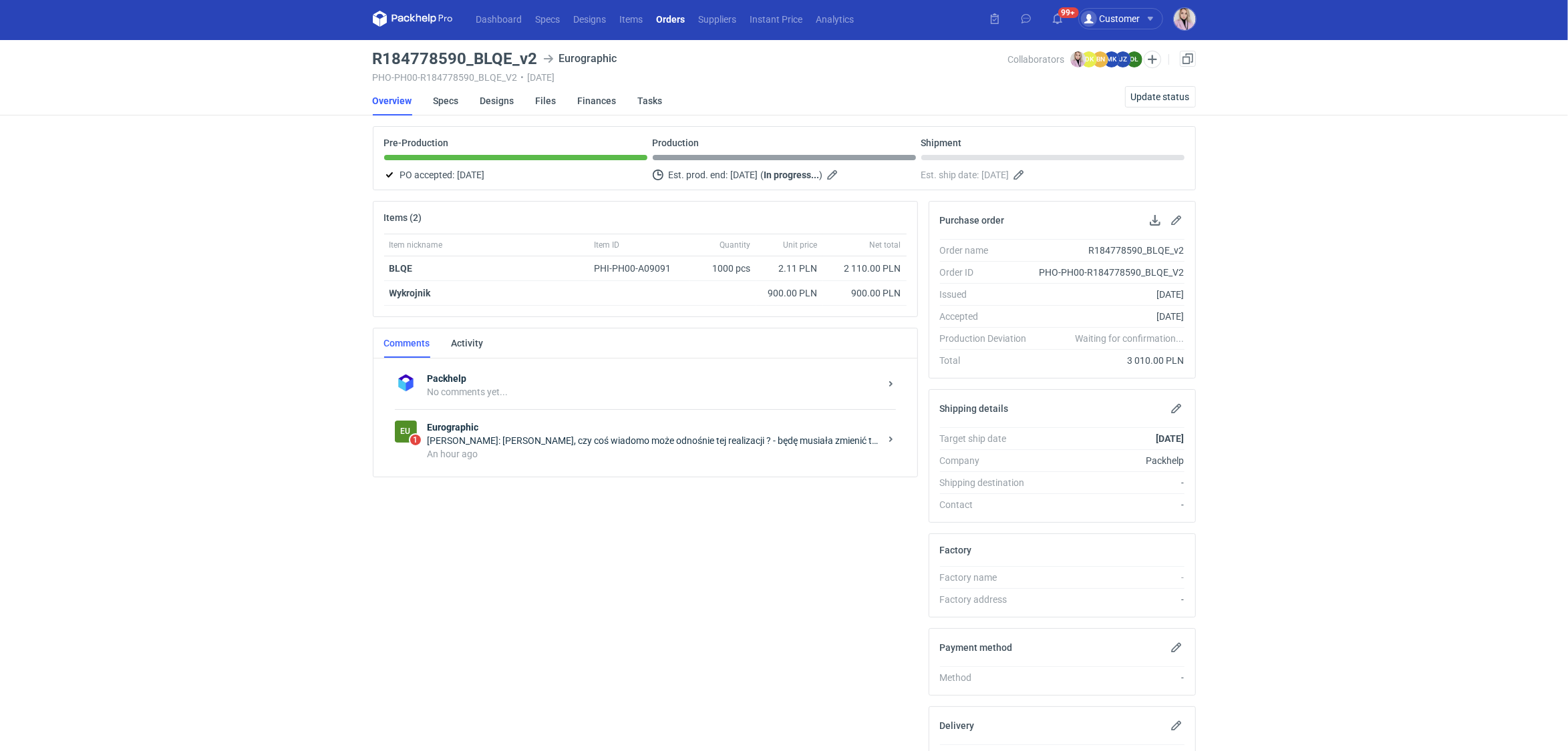
click at [573, 454] on div "An hour ago" at bounding box center [653, 454] width 452 height 13
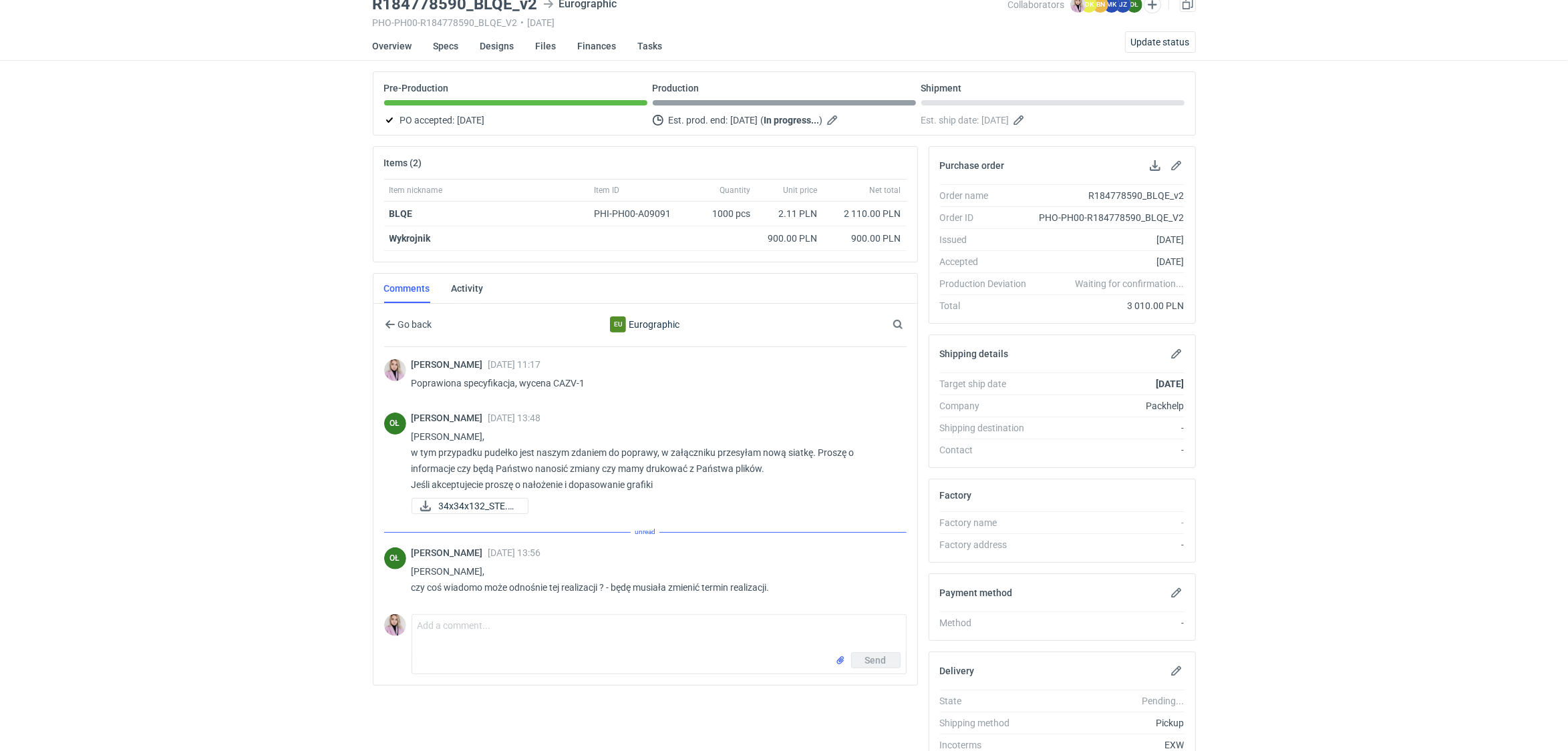
scroll to position [63, 0]
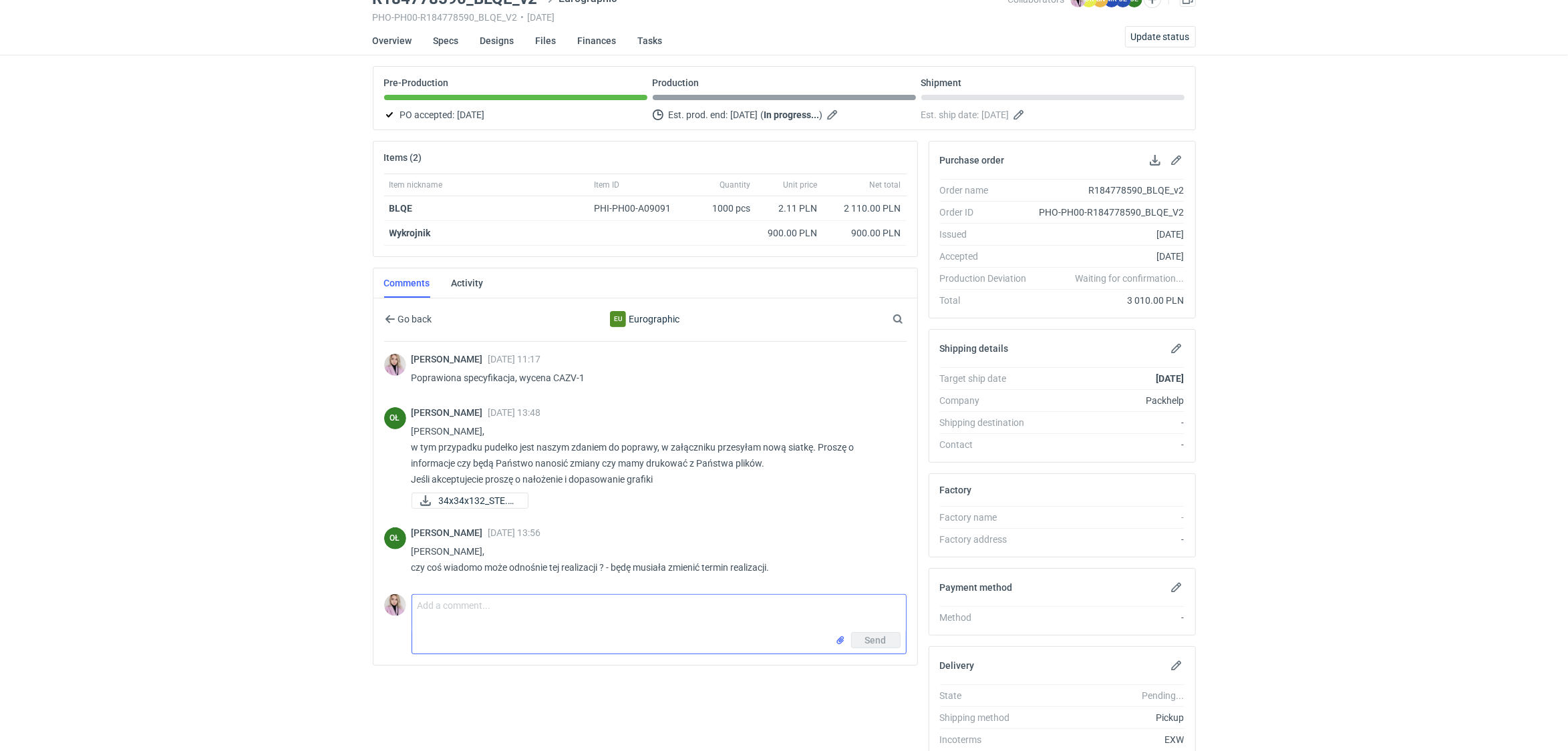
click at [506, 615] on textarea "Comment message" at bounding box center [659, 613] width 493 height 37
type textarea "O"
type textarea "Pani Olgo, mam nowy plik"
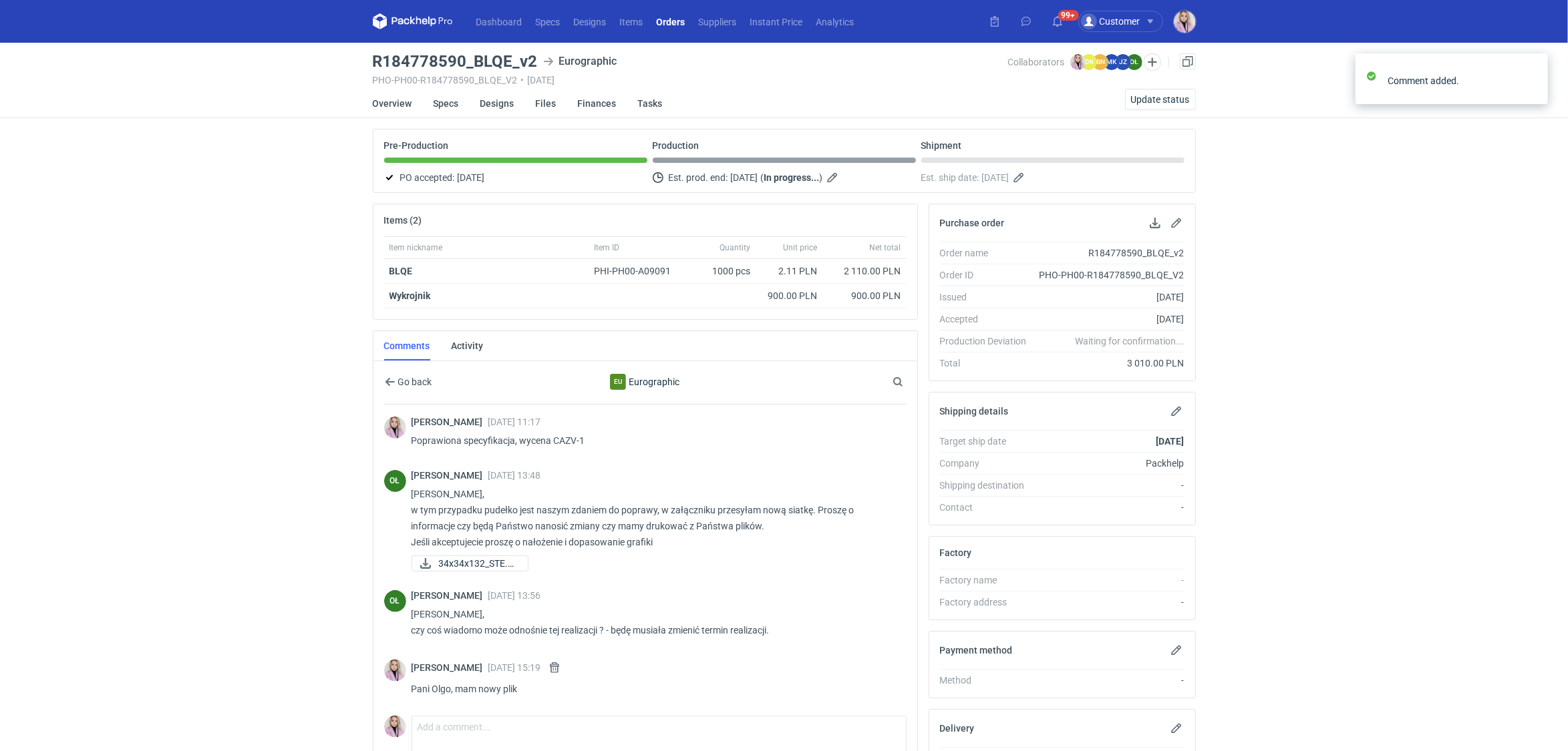
click at [486, 59] on h3 "R184778590_BLQE_v2" at bounding box center [455, 61] width 165 height 16
drag, startPoint x: 510, startPoint y: 59, endPoint x: 479, endPoint y: 58, distance: 31.0
click at [475, 62] on h3 "R184778590_BLQE_v2" at bounding box center [455, 61] width 165 height 16
copy h3 "BLQE"
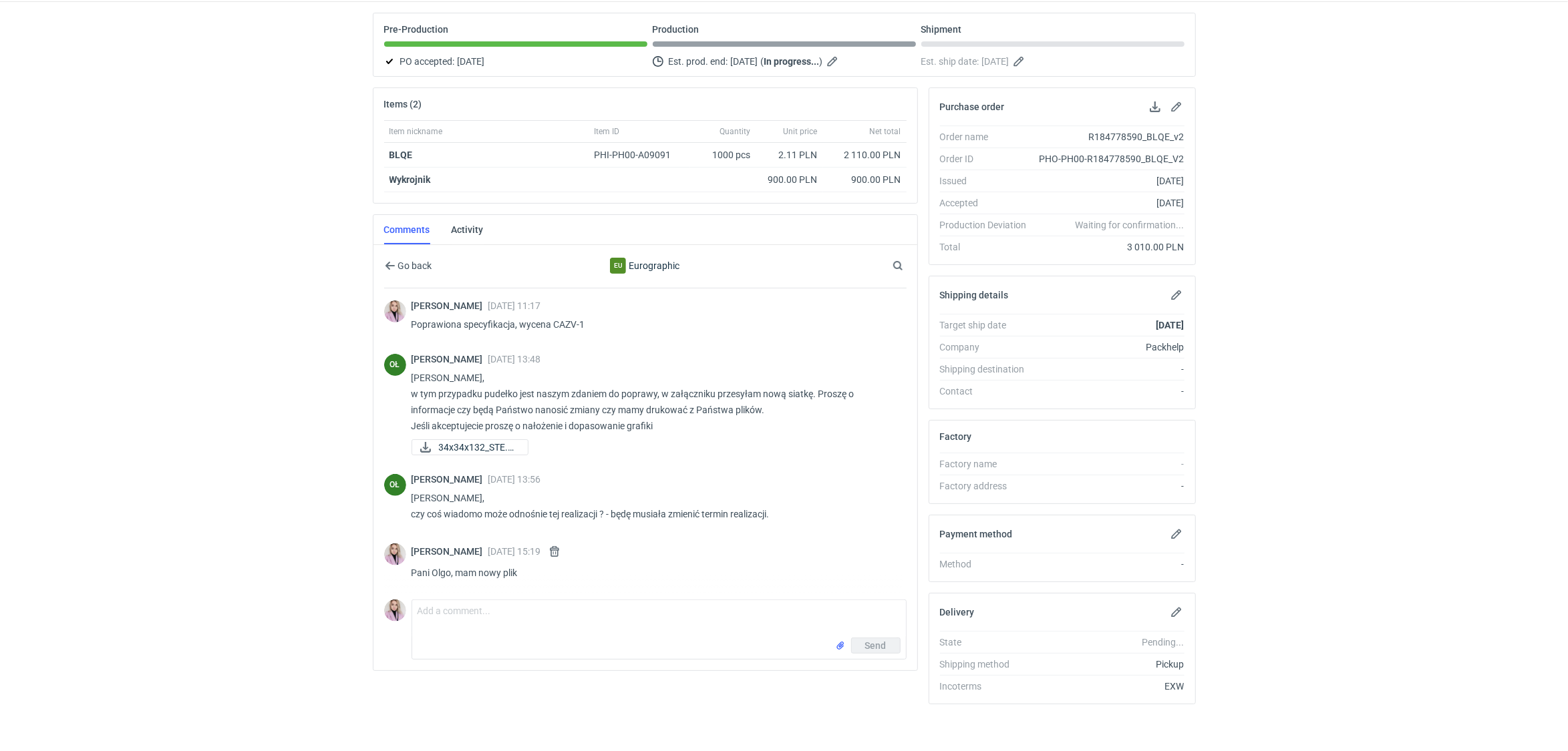
click at [473, 640] on div "Send" at bounding box center [659, 648] width 493 height 22
click at [472, 620] on textarea "Comment message" at bounding box center [659, 619] width 493 height 37
type textarea "przesyłam w załącznikach. Wkładka bez zmian, grafika na pudełko przeniesiona na…"
click at [837, 638] on input "file" at bounding box center [840, 645] width 11 height 14
click at [874, 670] on span "Send" at bounding box center [876, 675] width 22 height 9
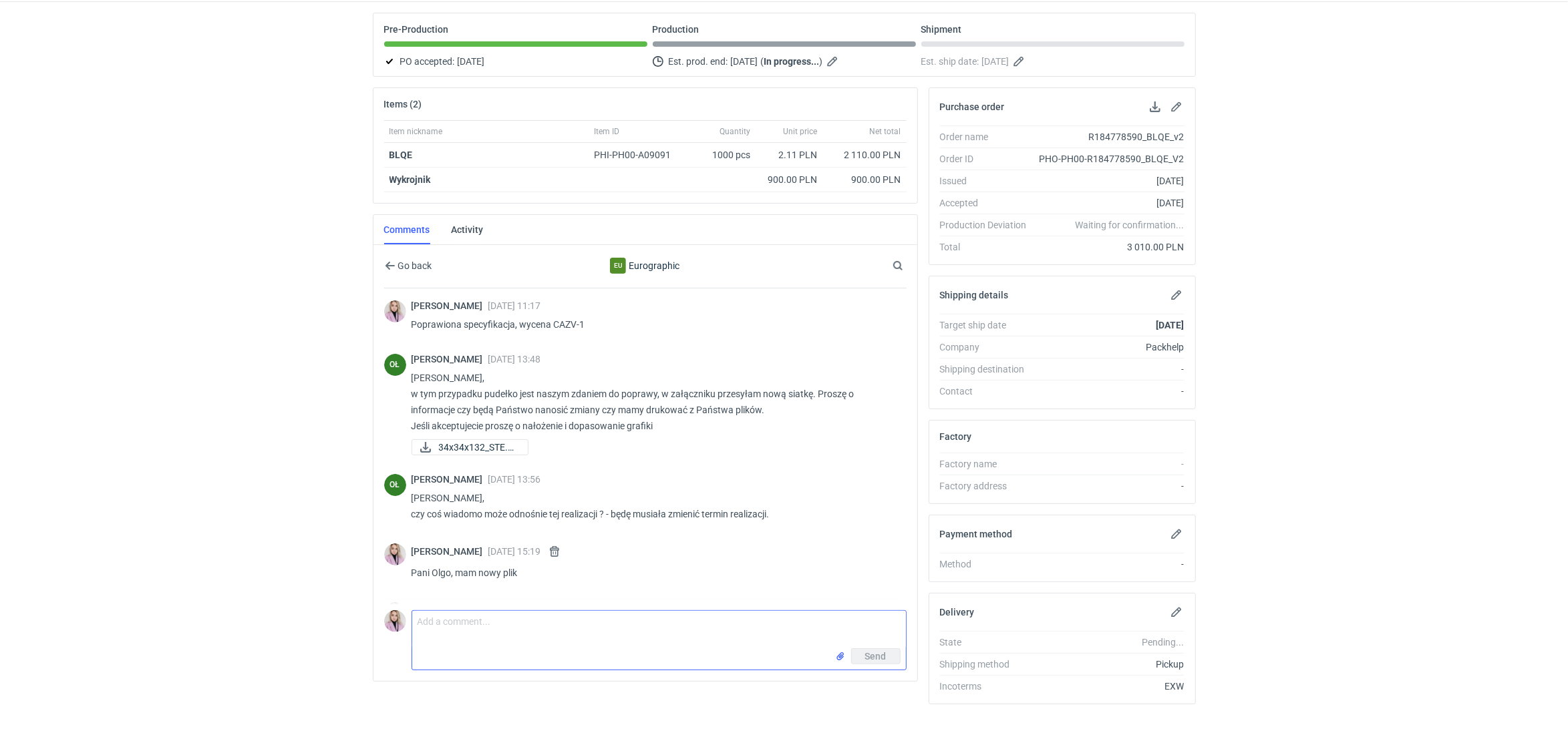
scroll to position [0, 0]
